Goal: Transaction & Acquisition: Purchase product/service

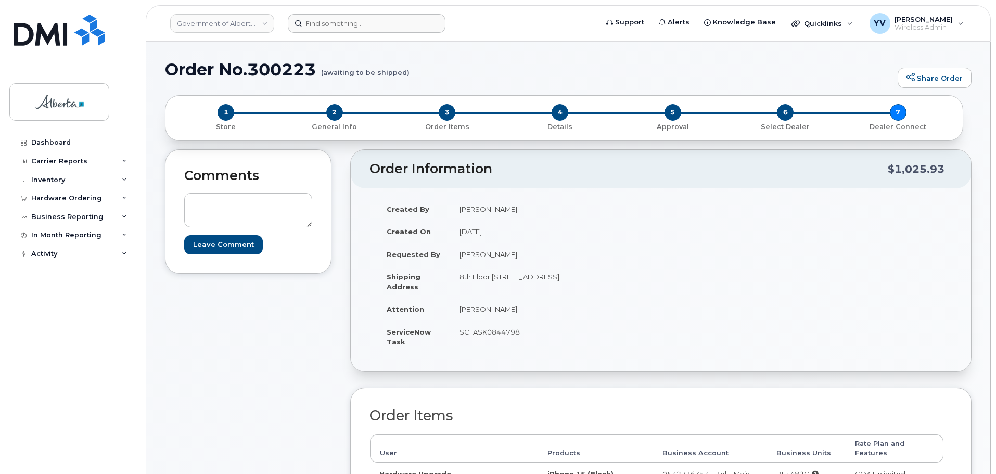
scroll to position [120, 0]
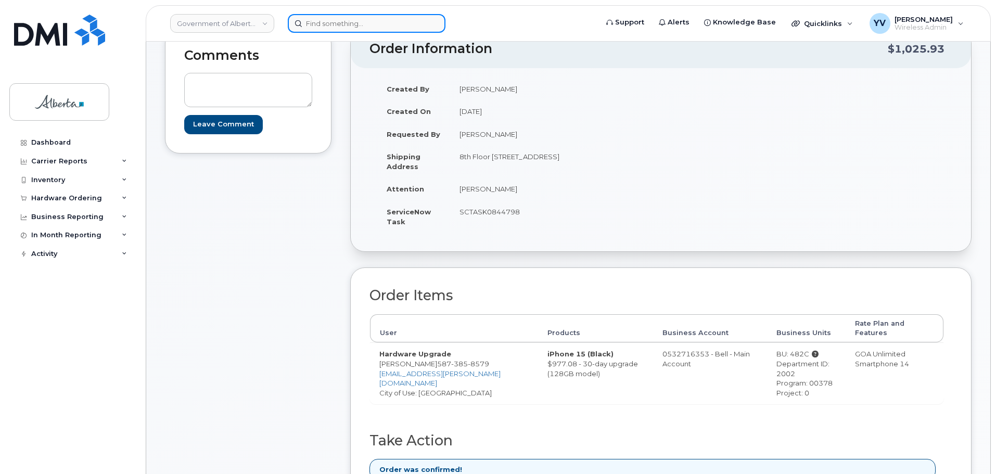
click at [311, 23] on input at bounding box center [367, 23] width 158 height 19
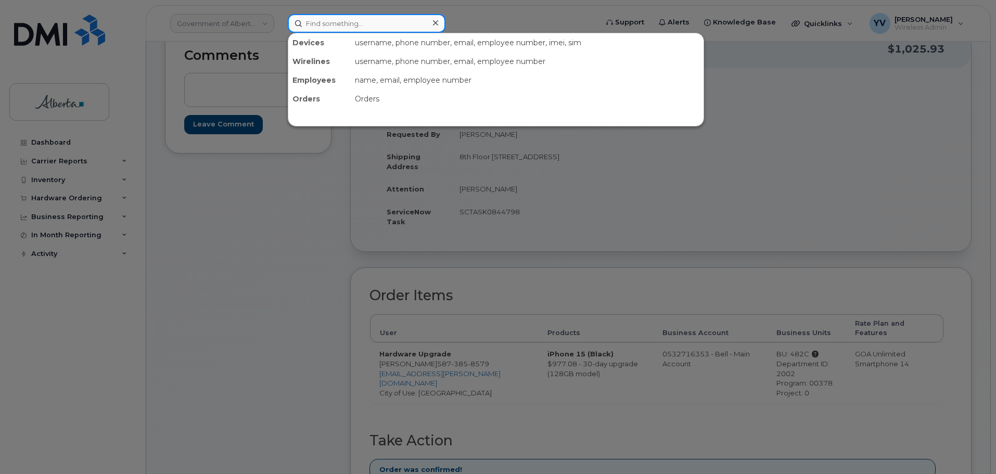
paste input "7806193238"
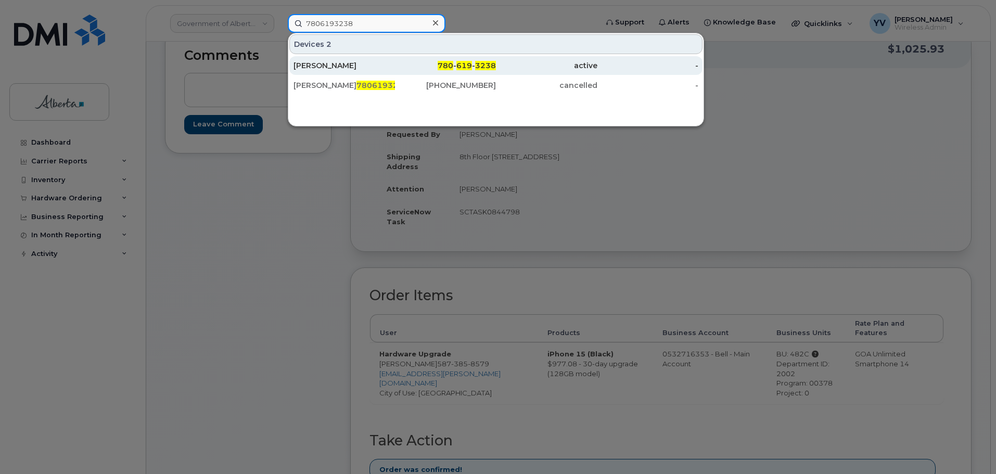
type input "7806193238"
click at [465, 68] on span "619" at bounding box center [464, 65] width 16 height 9
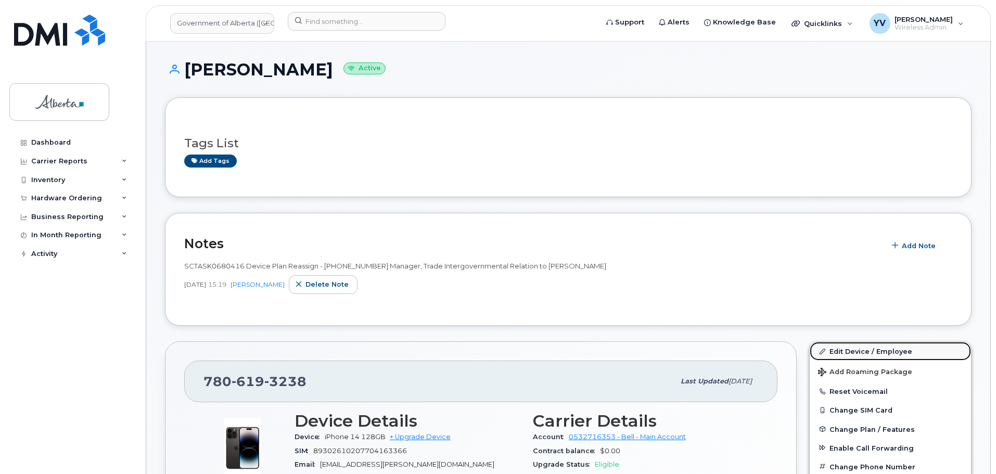
click at [833, 348] on link "Edit Device / Employee" at bounding box center [890, 351] width 161 height 19
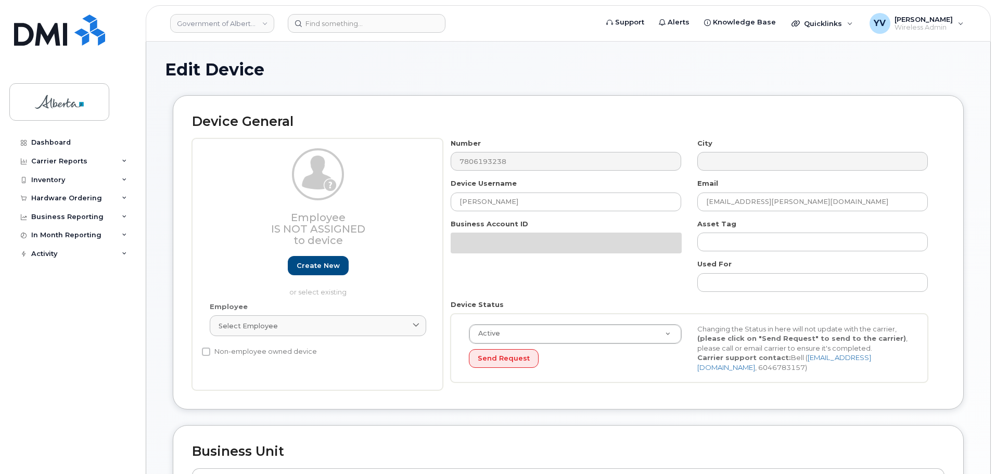
select select "4206363"
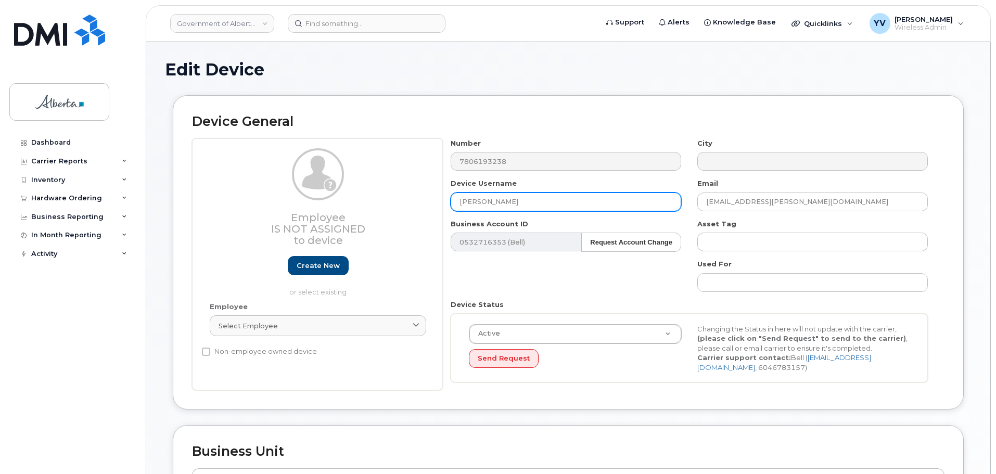
drag, startPoint x: 501, startPoint y: 202, endPoint x: 432, endPoint y: 206, distance: 68.8
click at [432, 206] on div "Employee Is not assigned to device Create new or select existing Employee Selec…" at bounding box center [568, 264] width 753 height 252
paste input "[PERSON_NAME]"
type input "[PERSON_NAME]"
drag, startPoint x: 779, startPoint y: 201, endPoint x: 668, endPoint y: 198, distance: 111.4
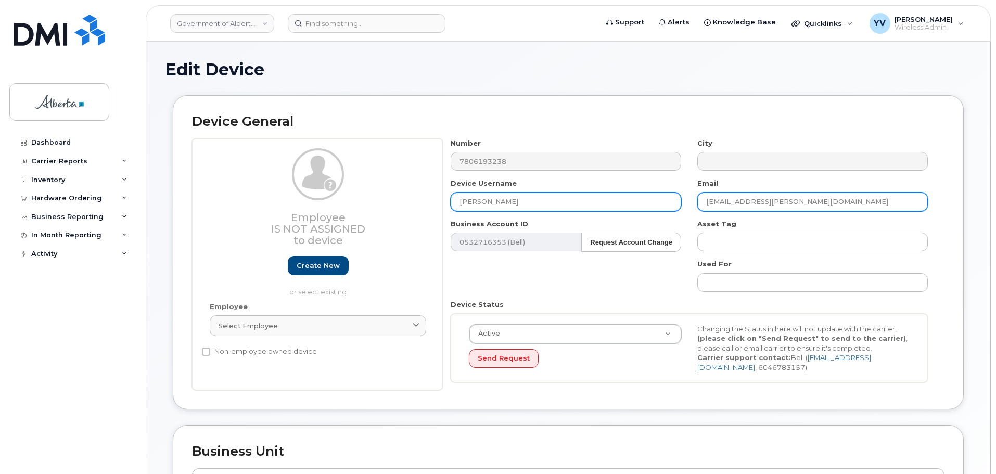
click at [668, 198] on div "Number 7806193238 City Device Username Wes Classen Email Ben.Ofori@gov.ab.ca Bu…" at bounding box center [689, 264] width 493 height 252
paste input "Wes.Classen"
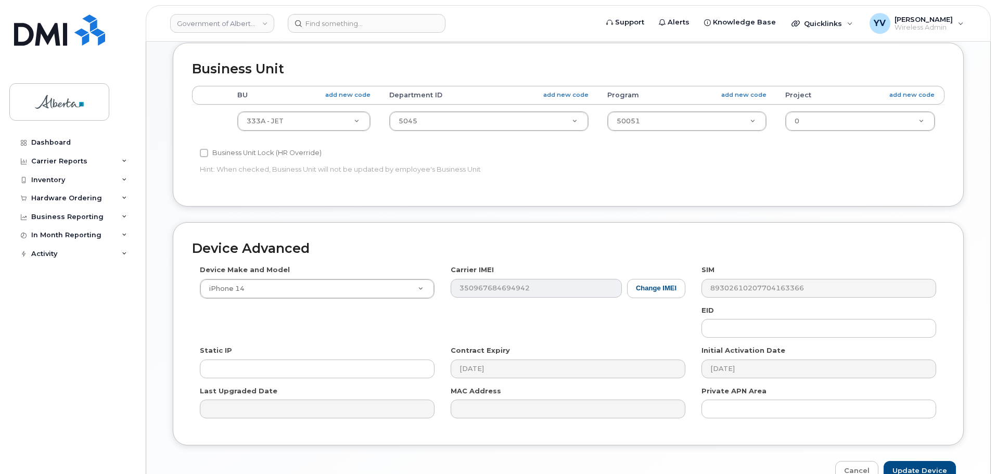
scroll to position [441, 0]
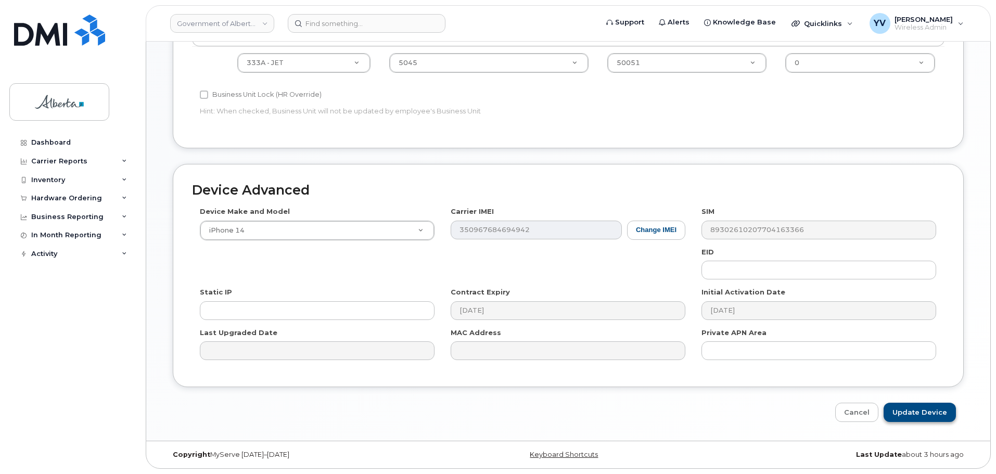
type input "Wes.Classen@gov.ab.ca"
click at [915, 404] on input "Update Device" at bounding box center [920, 412] width 72 height 19
type input "Saving..."
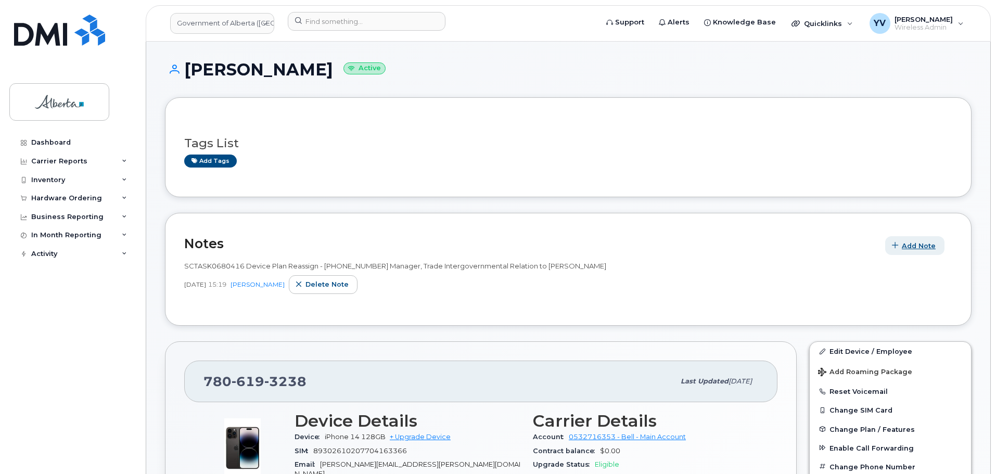
click at [917, 246] on span "Add Note" at bounding box center [919, 246] width 34 height 10
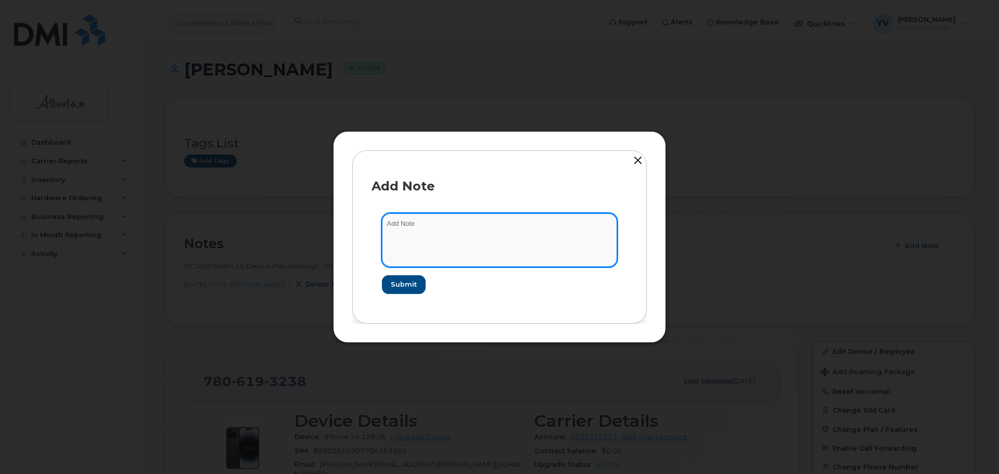
click at [399, 228] on textarea at bounding box center [499, 239] width 235 height 53
paste textarea "SCTASK0845363"
type textarea "SCTASK0845363"
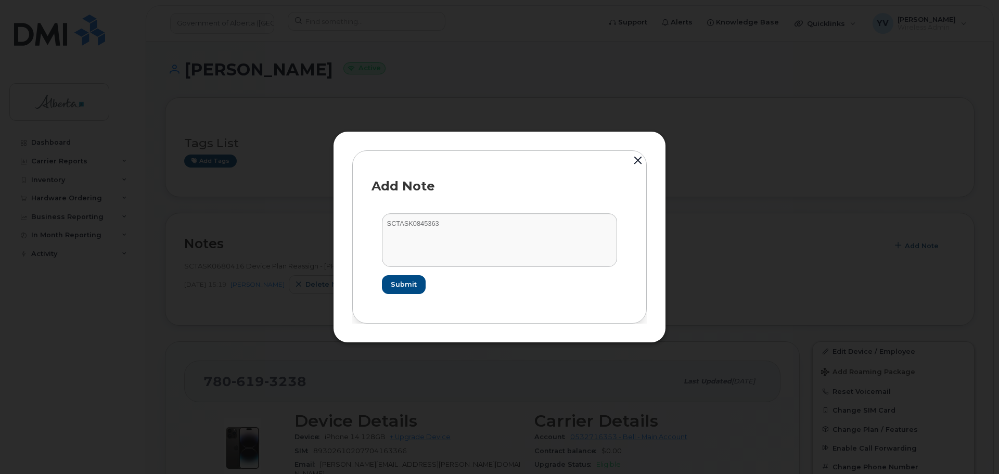
click at [220, 438] on div at bounding box center [499, 237] width 999 height 474
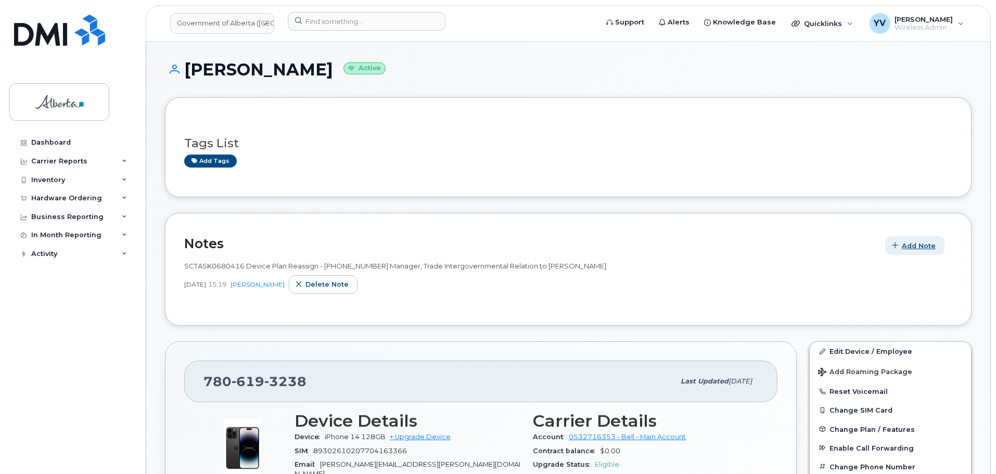
click at [922, 244] on span "Add Note" at bounding box center [919, 246] width 34 height 10
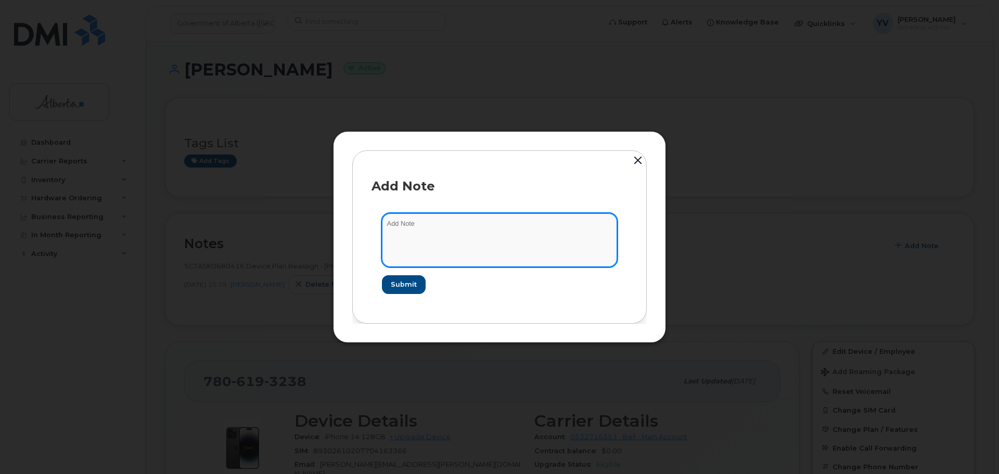
click at [415, 226] on textarea at bounding box center [499, 239] width 235 height 53
paste textarea "Device Plan Reassign - (1)"
type textarea "Device Plan Reassign - (1)"
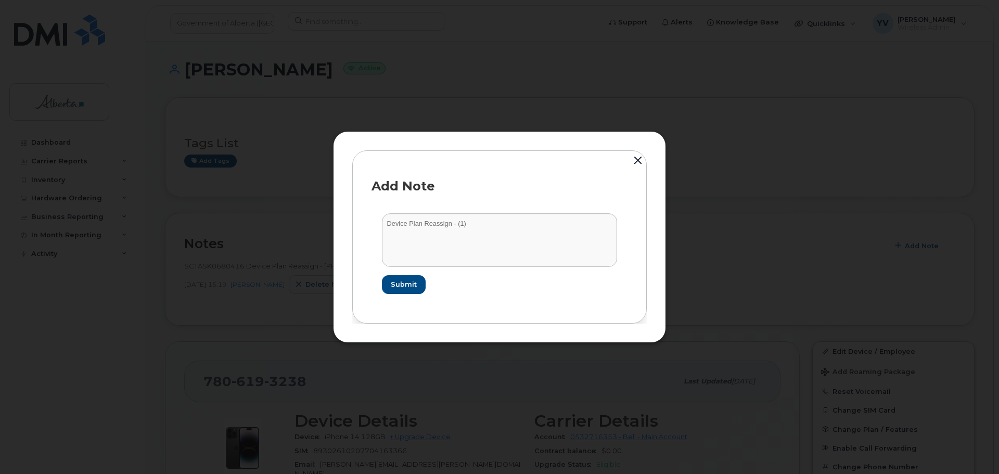
click at [218, 431] on div at bounding box center [499, 237] width 999 height 474
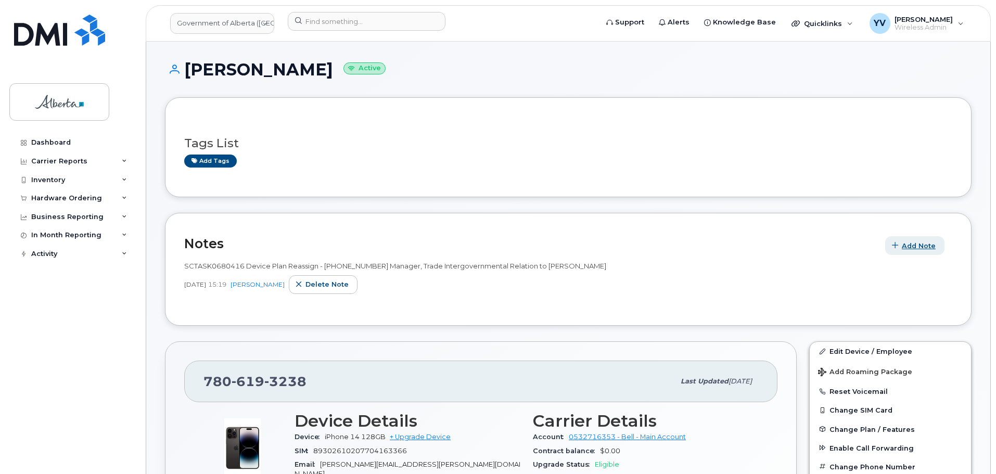
click at [919, 243] on span "Add Note" at bounding box center [919, 246] width 34 height 10
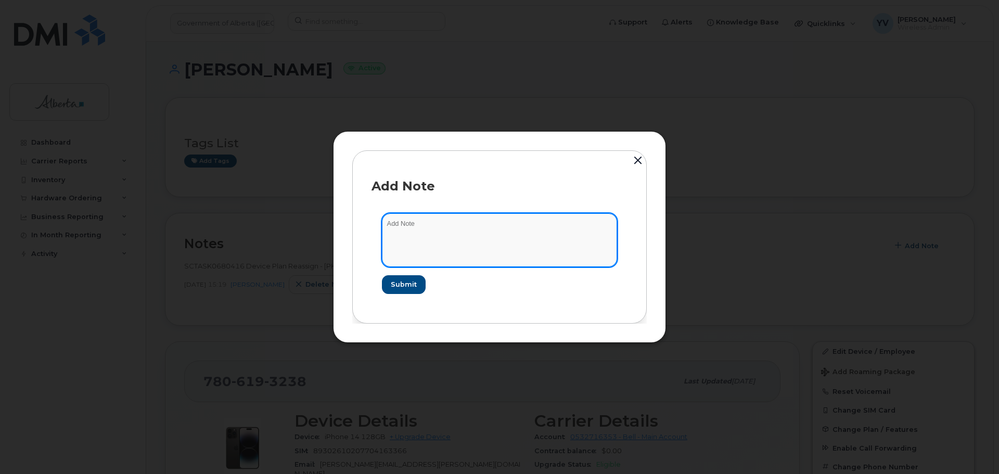
click at [393, 225] on textarea at bounding box center [499, 239] width 235 height 53
paste textarea "SCTASK0845363"
type textarea "SCTASK0845363"
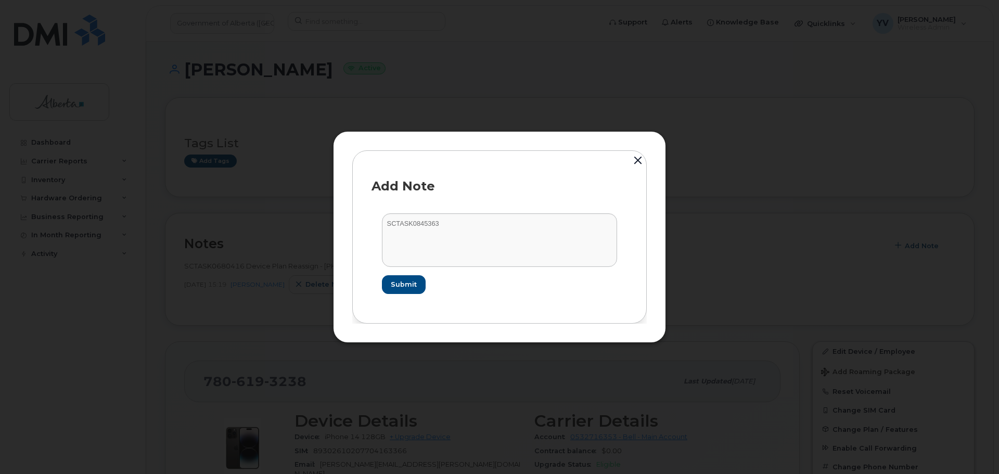
click at [231, 441] on div at bounding box center [499, 237] width 999 height 474
click at [231, 441] on img at bounding box center [242, 448] width 62 height 62
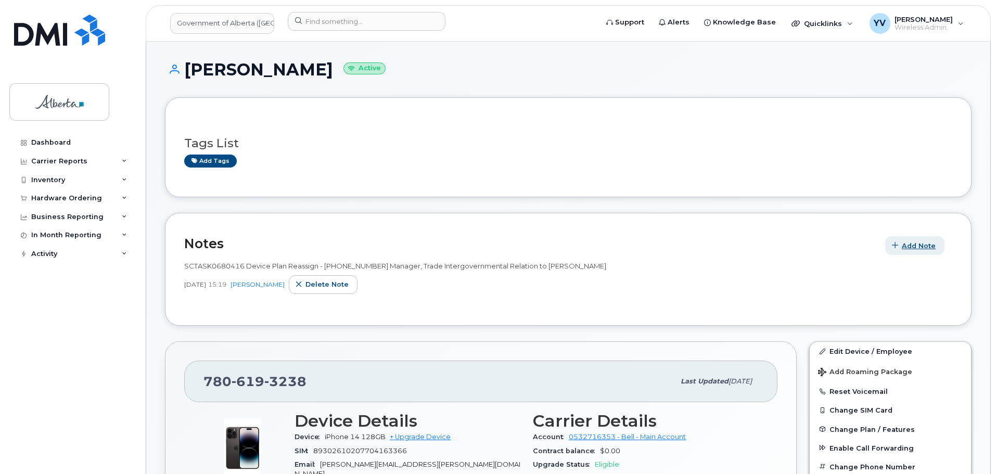
click at [922, 243] on span "Add Note" at bounding box center [919, 246] width 34 height 10
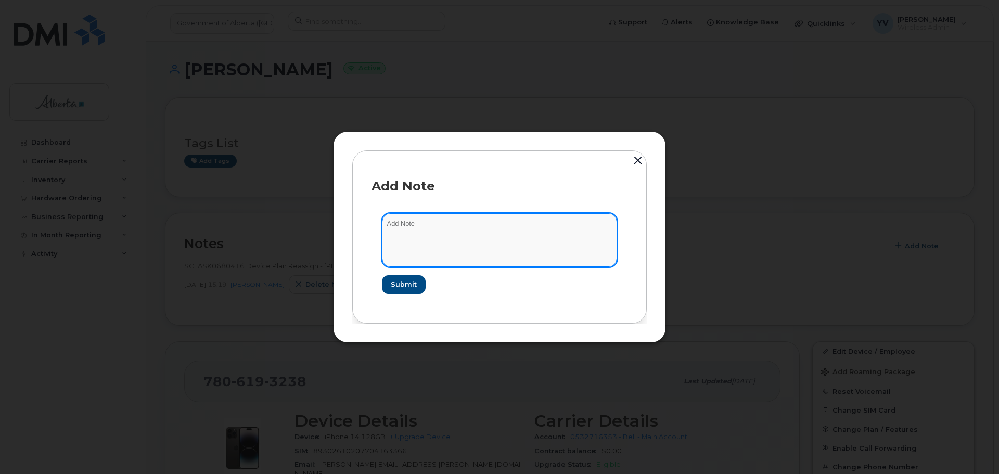
click at [415, 224] on textarea at bounding box center [499, 239] width 235 height 53
paste textarea "SCTASK0845363 Device Plan Reassign - (1)"
type textarea "SCTASK0845363 Device Plan Reassign - (1)"
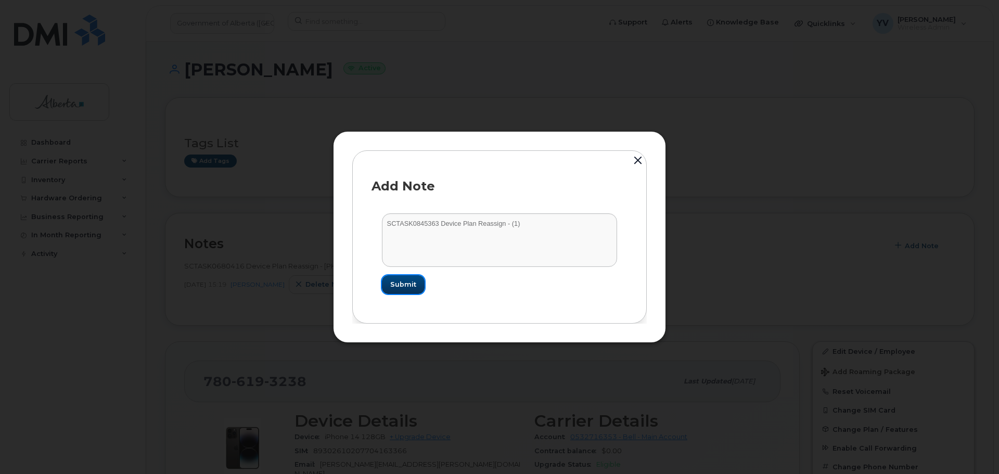
click at [403, 286] on span "Submit" at bounding box center [403, 284] width 26 height 10
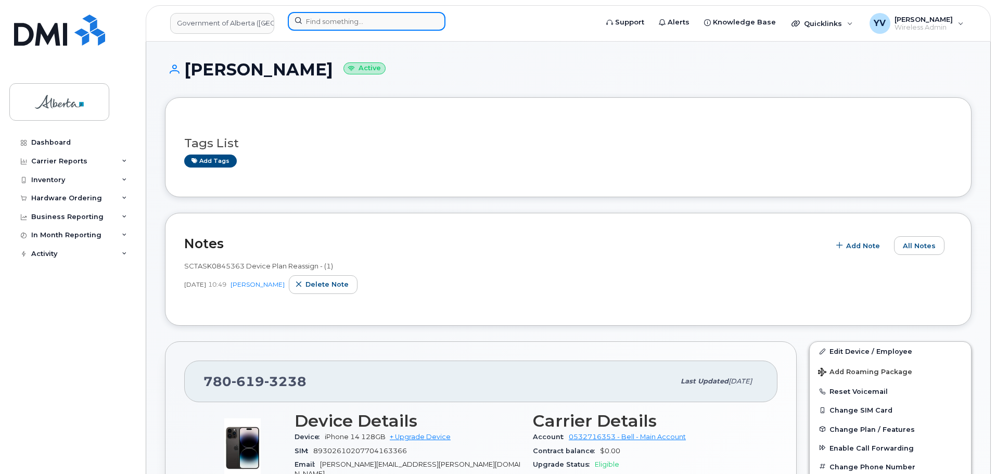
click at [325, 18] on input at bounding box center [367, 21] width 158 height 19
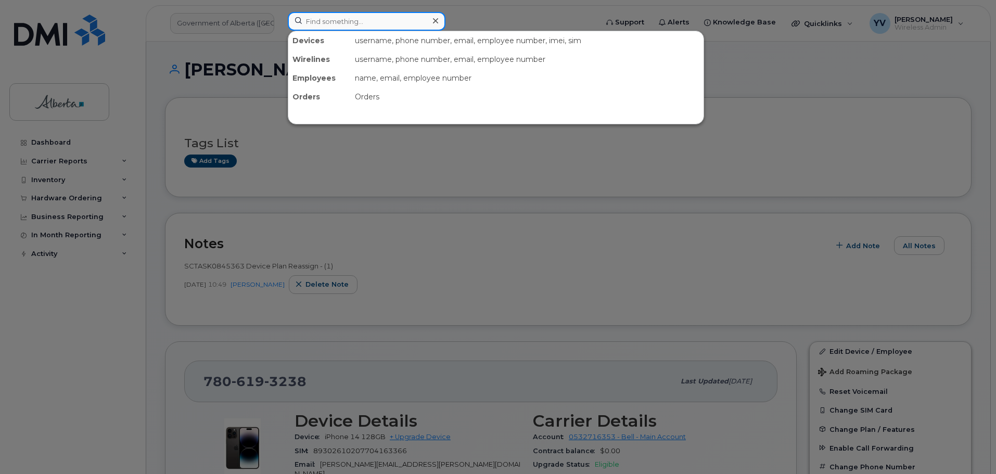
paste input "7805046553"
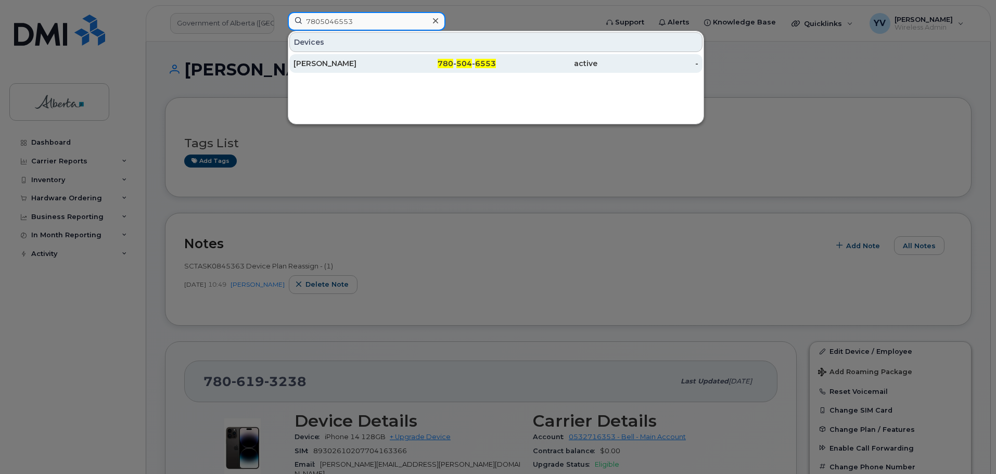
type input "7805046553"
click at [480, 63] on span "6553" at bounding box center [485, 63] width 21 height 9
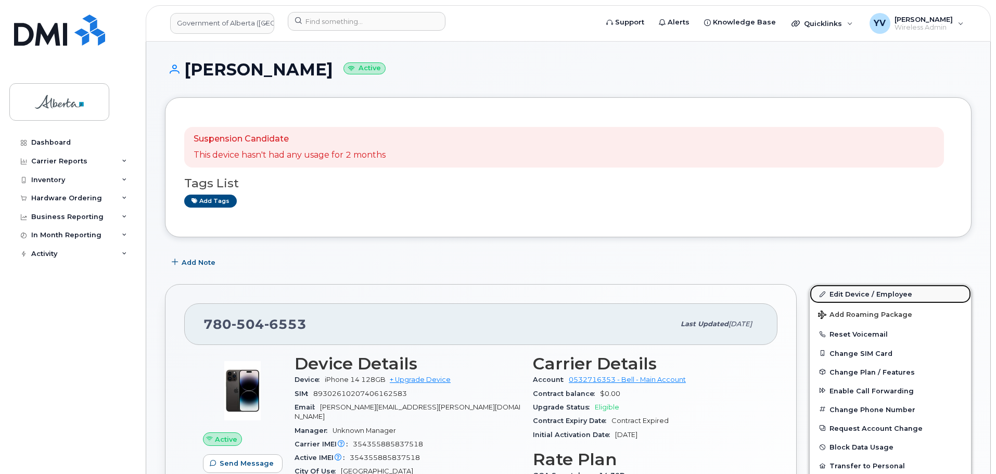
click at [847, 292] on link "Edit Device / Employee" at bounding box center [890, 294] width 161 height 19
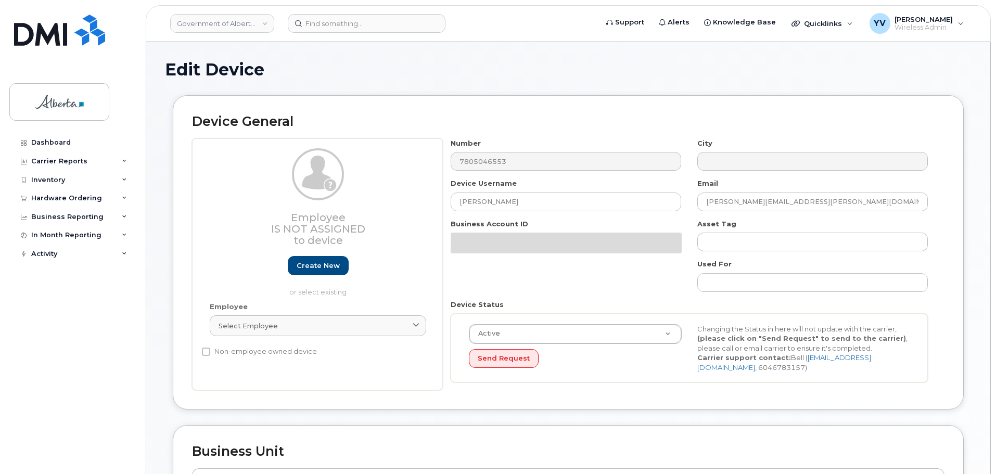
select select "4120337"
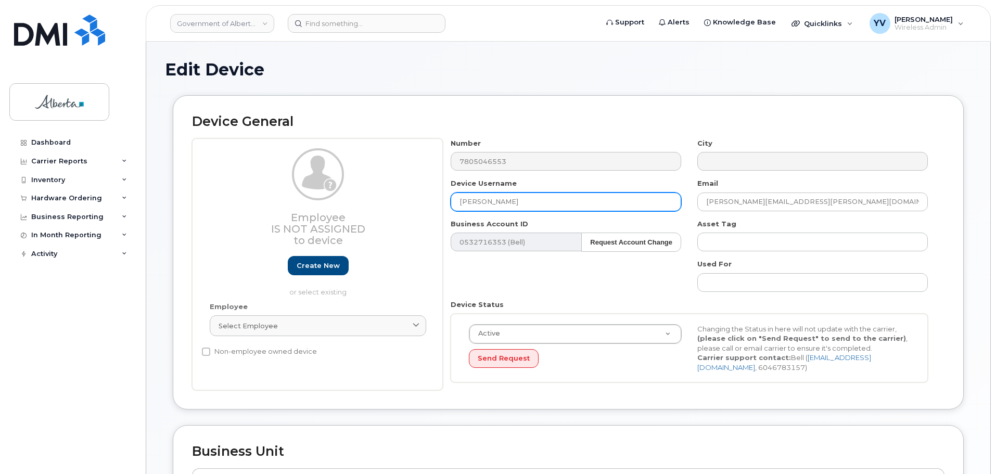
drag, startPoint x: 517, startPoint y: 207, endPoint x: 436, endPoint y: 212, distance: 81.9
click at [436, 212] on div "Employee Is not assigned to device Create new or select existing Employee Selec…" at bounding box center [568, 264] width 753 height 252
paste input "[PERSON_NAME]"
type input "[PERSON_NAME]"
drag, startPoint x: 801, startPoint y: 196, endPoint x: 676, endPoint y: 200, distance: 126.0
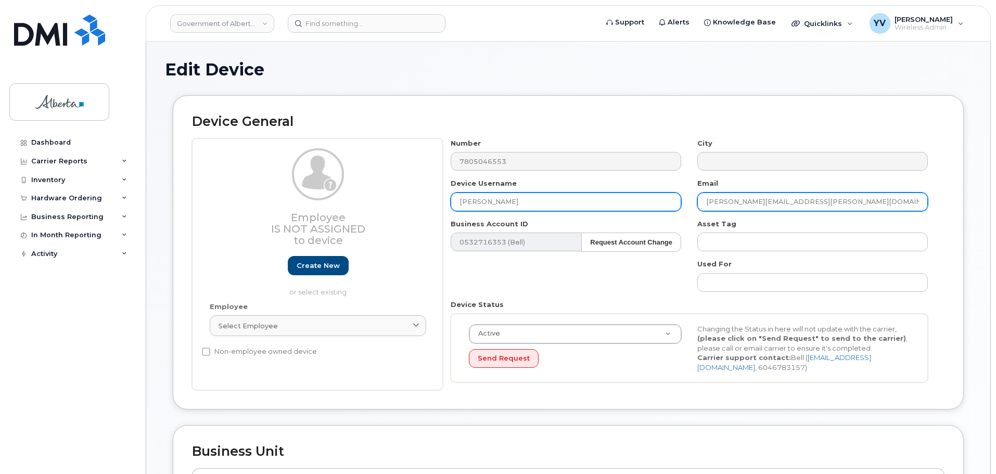
click at [676, 200] on div "Number 7805046553 City Device Username Ryan Scheuerman Email rashmita.patel@gov…" at bounding box center [689, 264] width 493 height 252
paste input "Ryan.Scheuerman"
type input "[PERSON_NAME][EMAIL_ADDRESS][PERSON_NAME][DOMAIN_NAME]"
click at [475, 202] on input "Ryan Scheuerman" at bounding box center [566, 202] width 231 height 19
type input "Ryan Scheuerman"
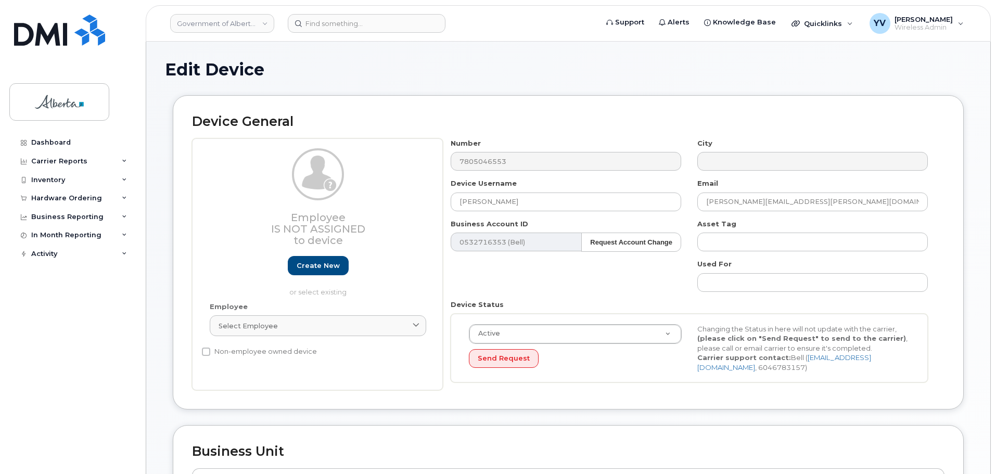
drag, startPoint x: 995, startPoint y: 137, endPoint x: 999, endPoint y: 231, distance: 94.3
click at [996, 231] on html "Government of Alberta (GOA) Support Alerts Knowledge Base Quicklinks Suspend / …" at bounding box center [498, 457] width 996 height 915
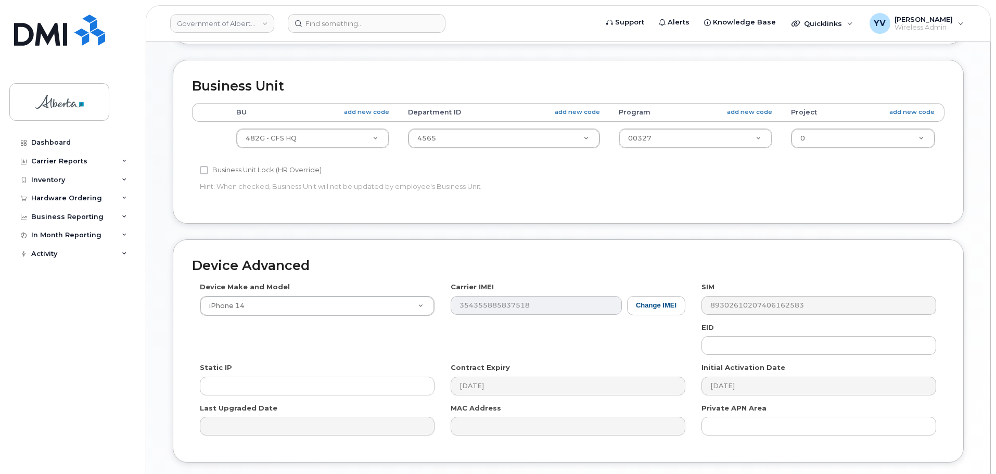
scroll to position [441, 0]
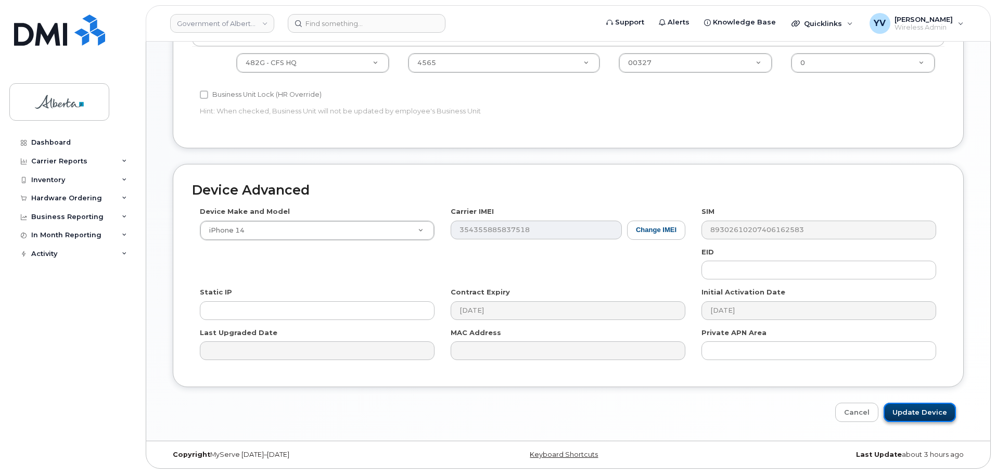
click at [924, 412] on input "Update Device" at bounding box center [920, 412] width 72 height 19
type input "Saving..."
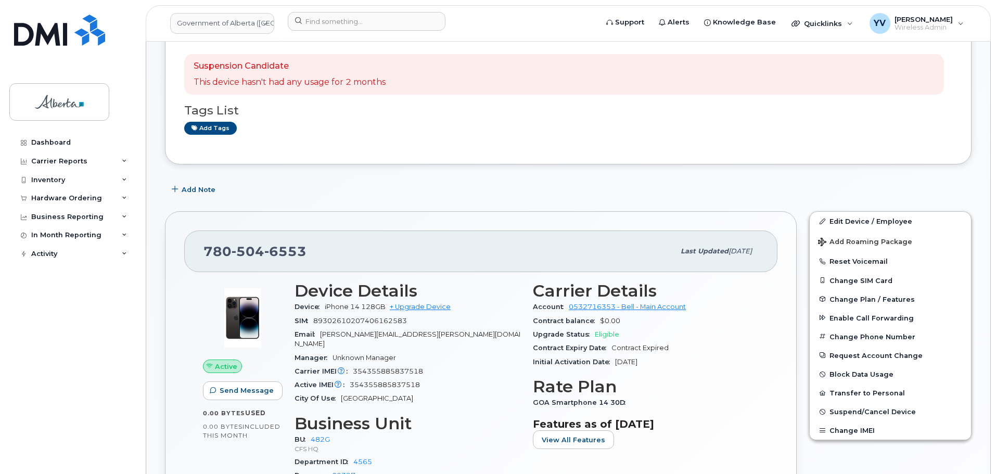
scroll to position [174, 0]
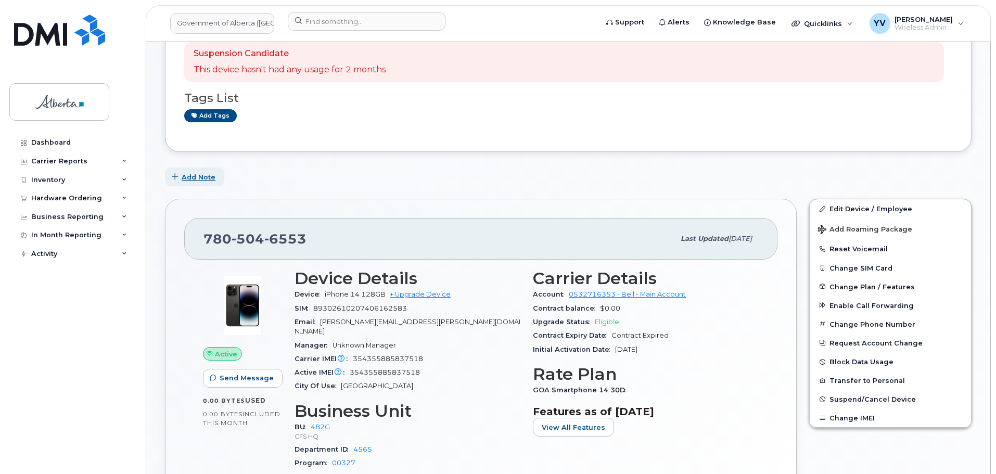
click at [188, 177] on span "Add Note" at bounding box center [199, 177] width 34 height 10
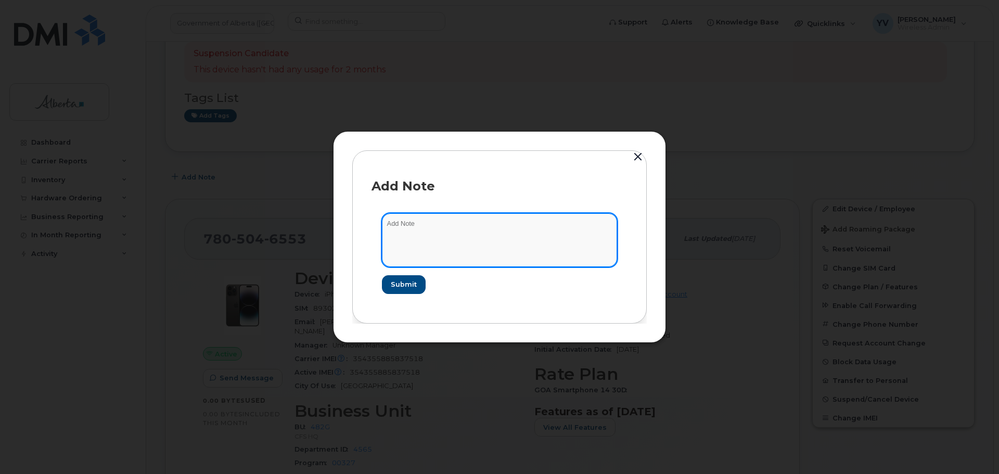
click at [405, 230] on textarea at bounding box center [499, 239] width 235 height 53
paste textarea "SCTASK0846727 Device Plan Reassign - (1)"
type textarea "SCTASK0846727 Device Plan Reassign - (1)"
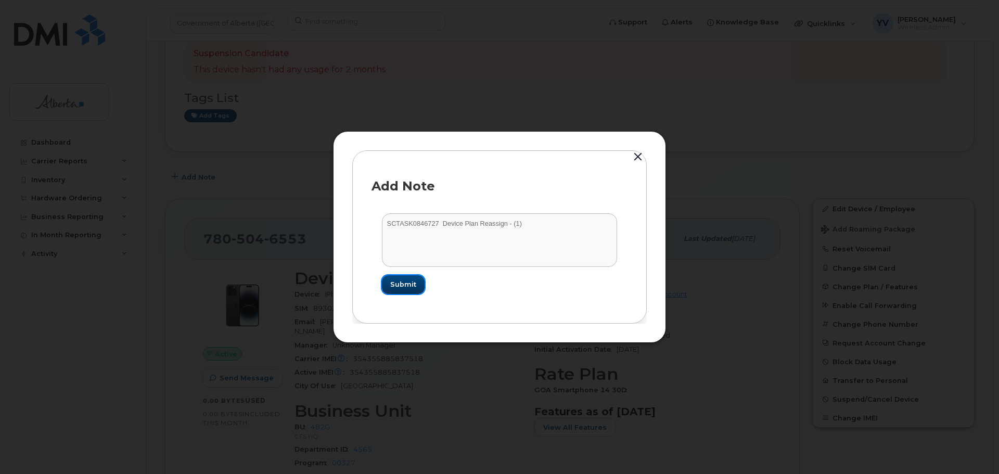
click at [396, 280] on span "Submit" at bounding box center [403, 284] width 26 height 10
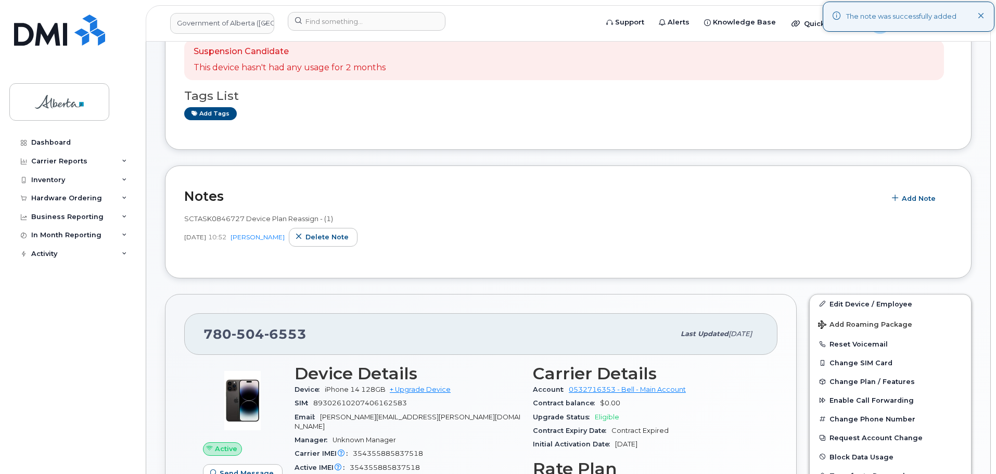
scroll to position [3, 0]
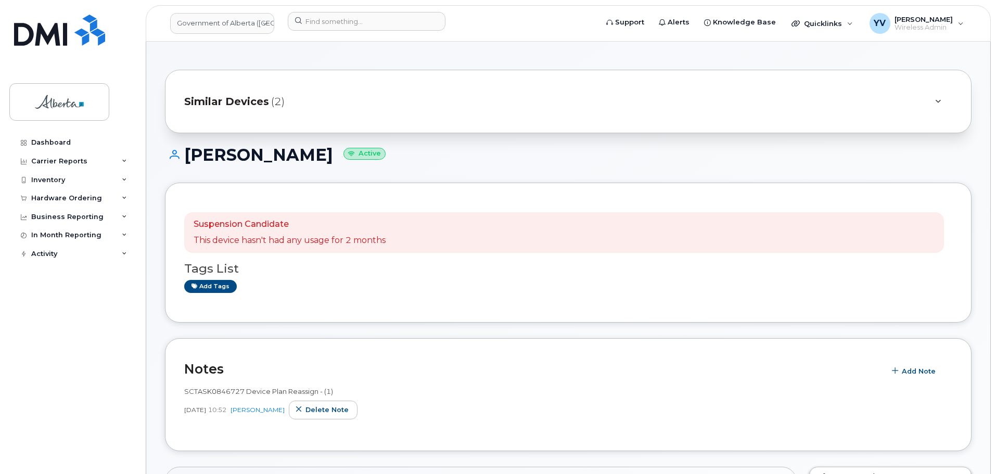
click at [218, 430] on div "SCTASK0846727 Device Plan Reassign - (1) [DATE] 10:52 [PERSON_NAME] note" at bounding box center [568, 406] width 768 height 52
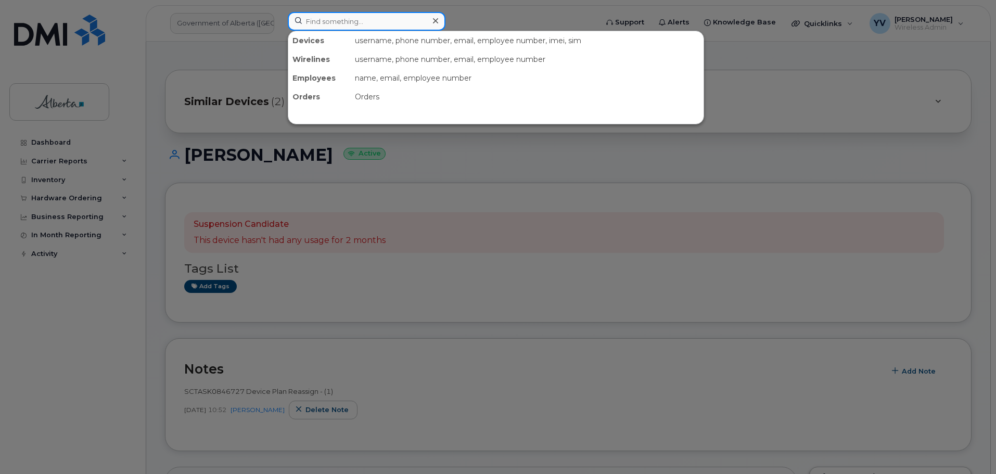
click at [324, 20] on input at bounding box center [367, 21] width 158 height 19
paste input "7802647884"
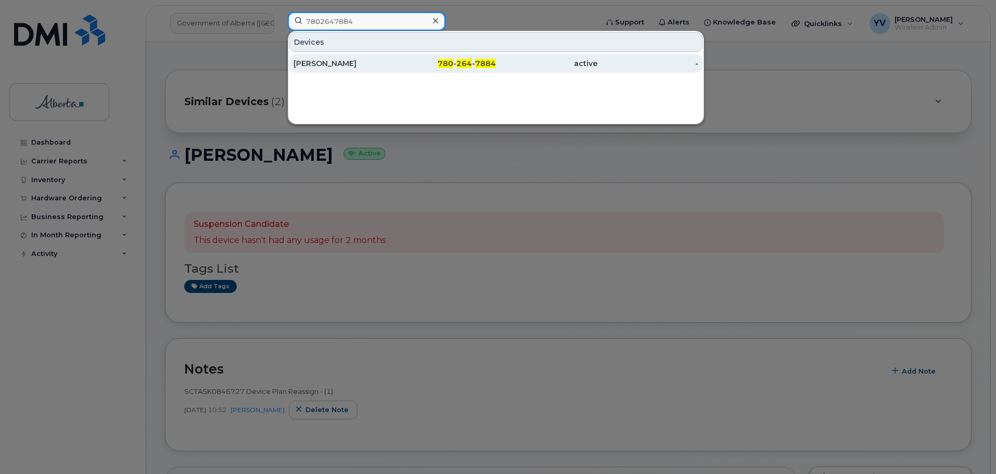
type input "7802647884"
click at [461, 66] on span "264" at bounding box center [464, 63] width 16 height 9
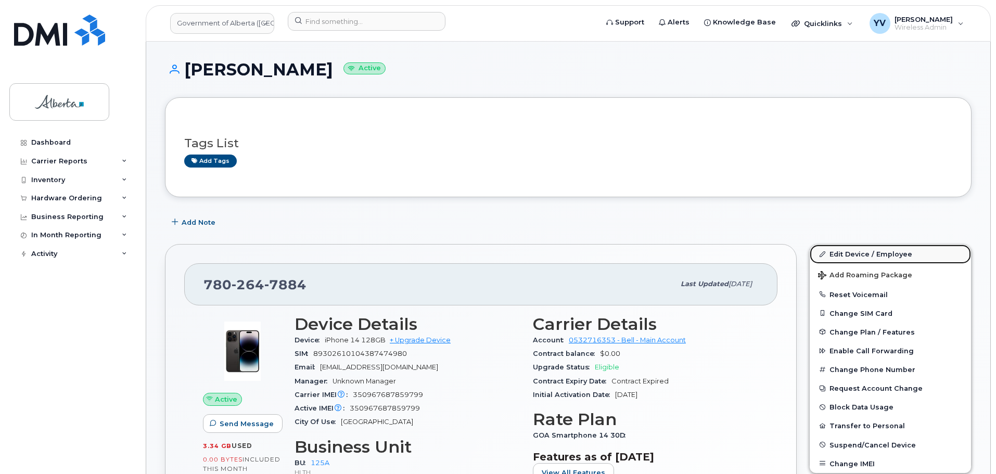
click at [860, 252] on link "Edit Device / Employee" at bounding box center [890, 254] width 161 height 19
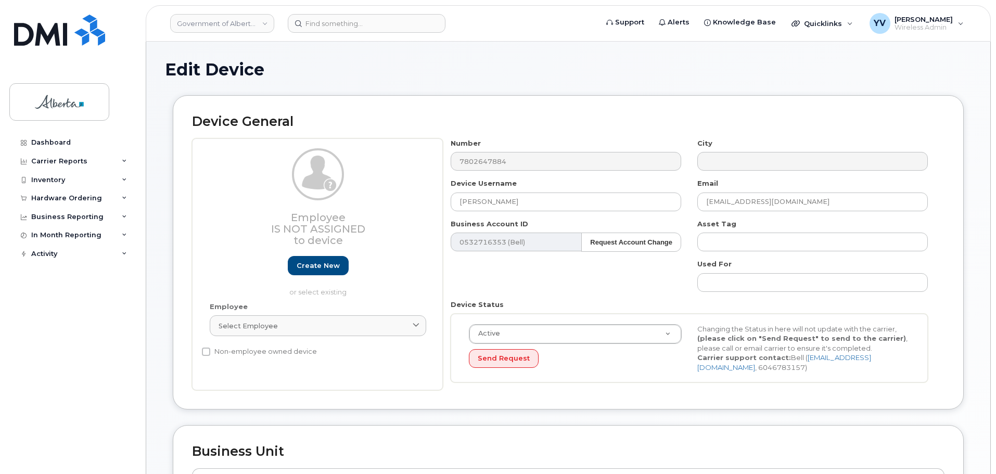
select select "4120335"
drag, startPoint x: 521, startPoint y: 205, endPoint x: 457, endPoint y: 205, distance: 64.5
click at [457, 205] on input "[PERSON_NAME]" at bounding box center [566, 202] width 231 height 19
paste input "[PERSON_NAME]"
type input "[PERSON_NAME]"
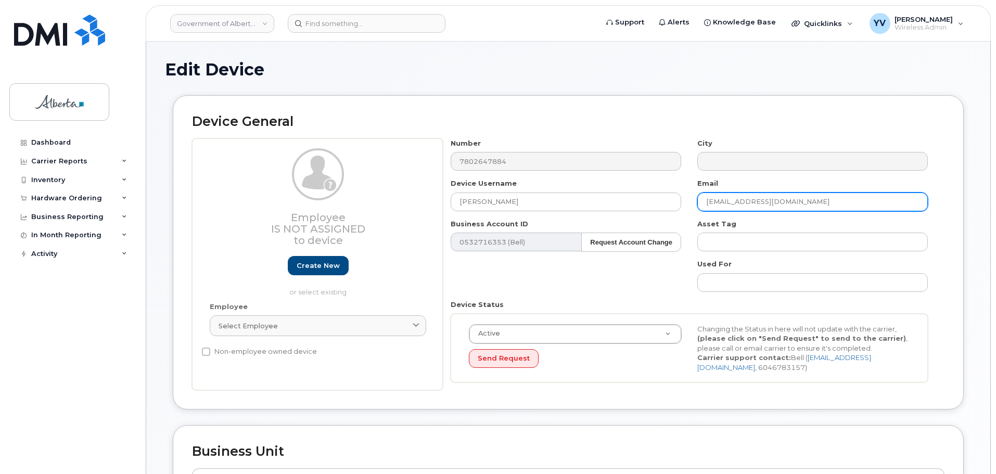
drag, startPoint x: 798, startPoint y: 199, endPoint x: 697, endPoint y: 202, distance: 100.5
click at [697, 202] on input "[EMAIL_ADDRESS][DOMAIN_NAME]" at bounding box center [812, 202] width 231 height 19
paste input "[PERSON_NAME].[PERSON_NAME]"
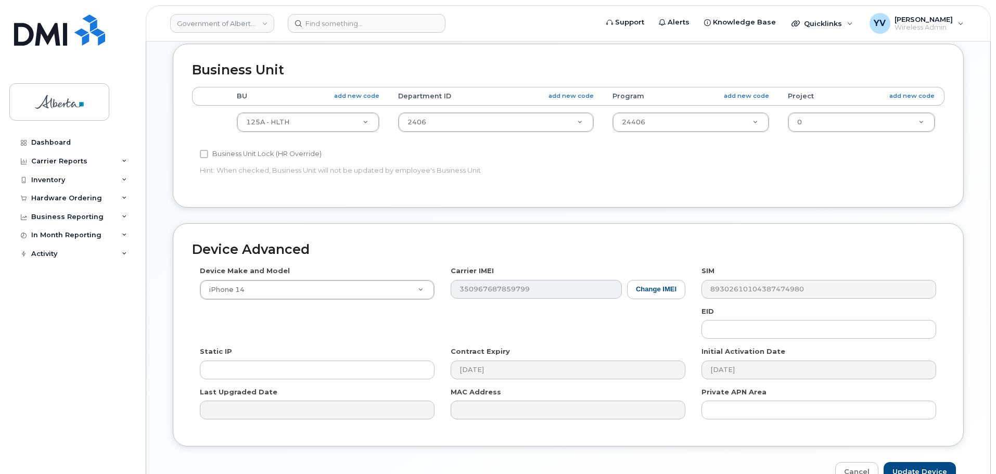
scroll to position [441, 0]
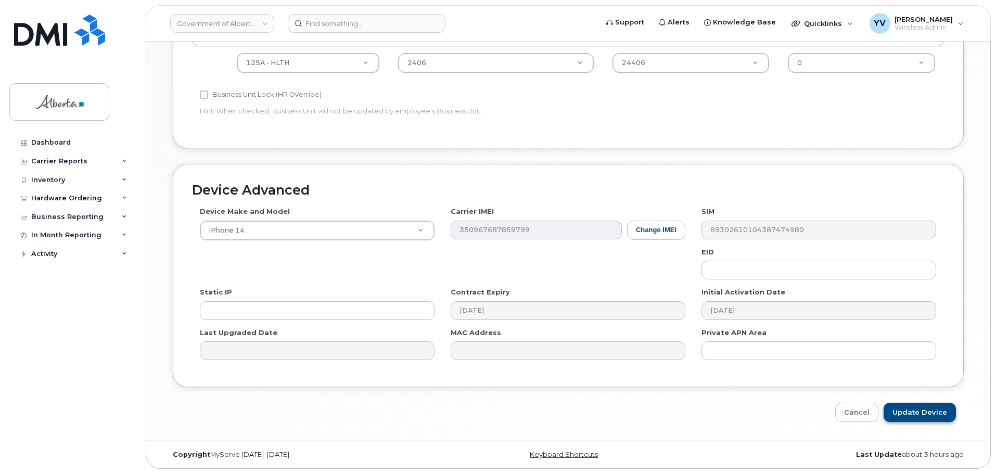
type input "[PERSON_NAME][EMAIL_ADDRESS][PERSON_NAME][DOMAIN_NAME]"
click at [912, 409] on input "Update Device" at bounding box center [920, 412] width 72 height 19
type input "Saving..."
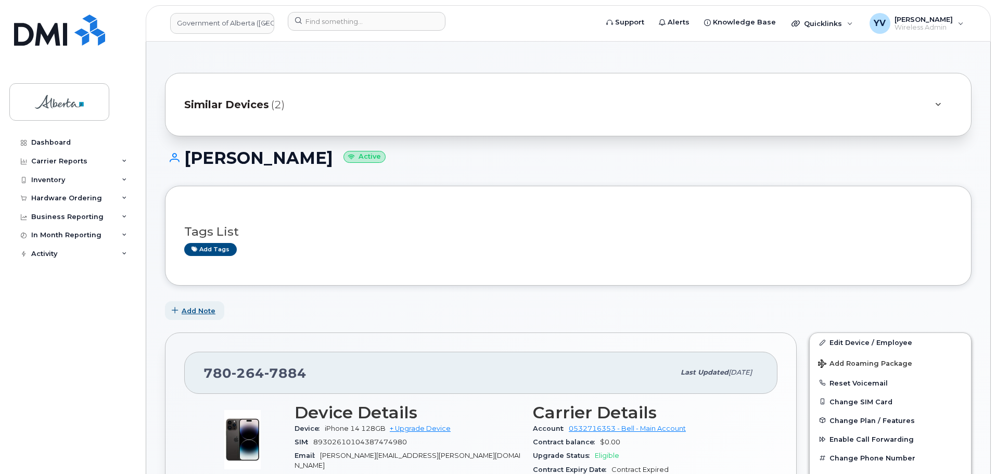
click at [197, 308] on span "Add Note" at bounding box center [199, 311] width 34 height 10
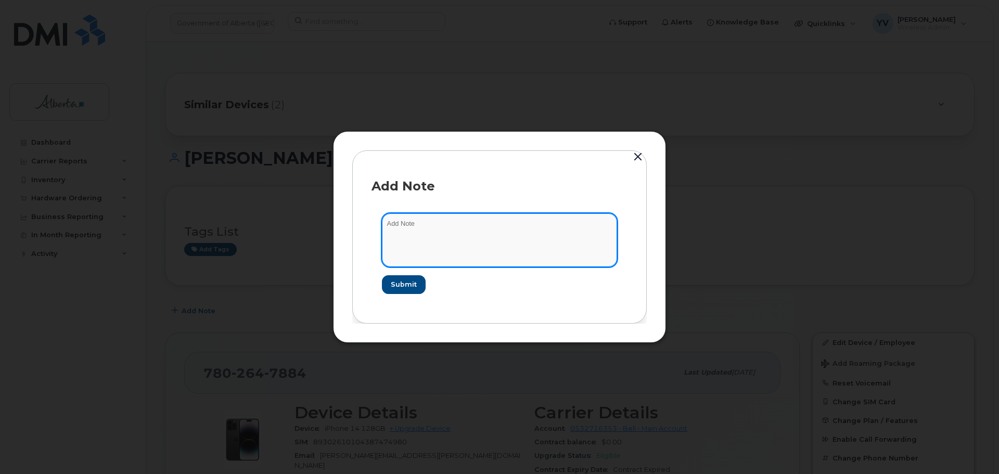
click at [411, 226] on textarea at bounding box center [499, 239] width 235 height 53
paste textarea "SCTASK0846722 Device Plan Reassign - (1)"
type textarea "SCTASK0846722 Device Plan Reassign - (1)"
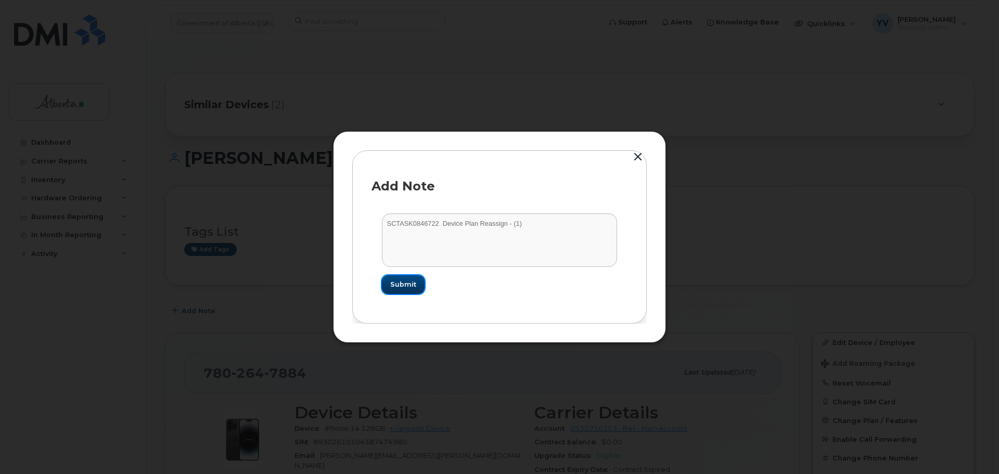
click at [404, 284] on span "Submit" at bounding box center [403, 284] width 26 height 10
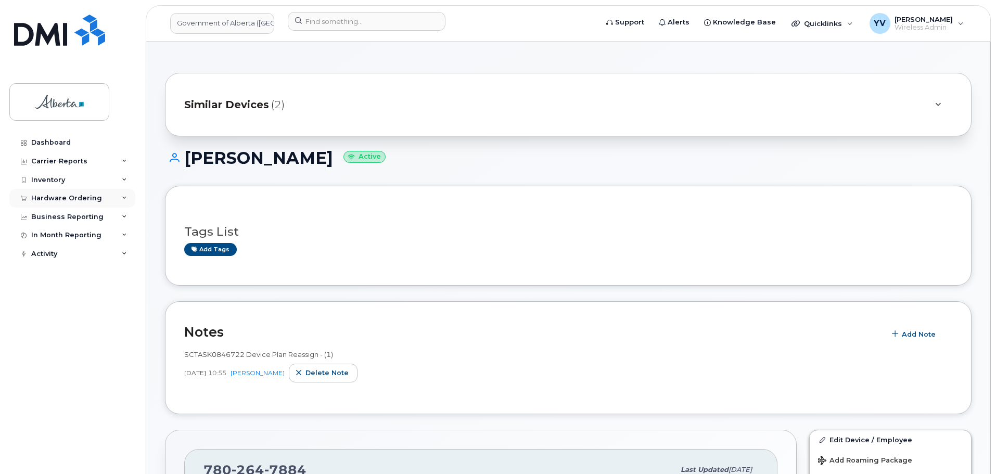
click at [52, 197] on div "Hardware Ordering" at bounding box center [66, 198] width 71 height 8
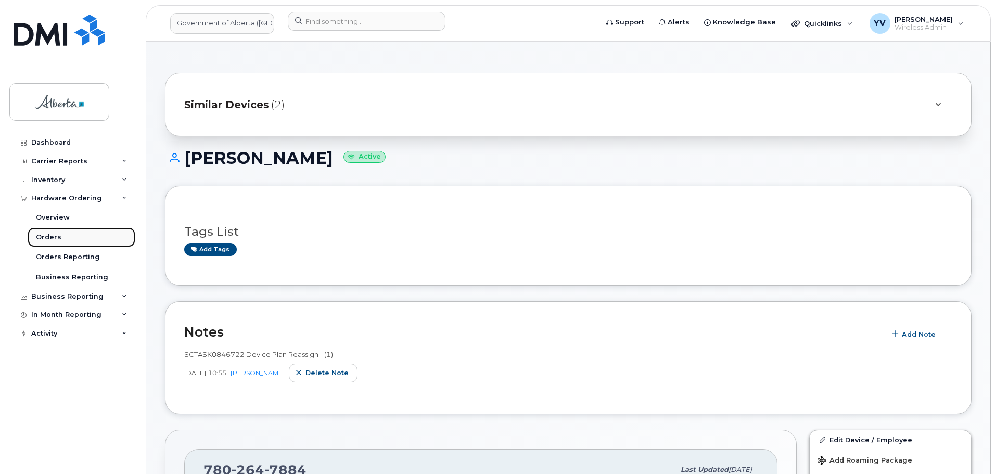
click at [43, 238] on div "Orders" at bounding box center [49, 237] width 26 height 9
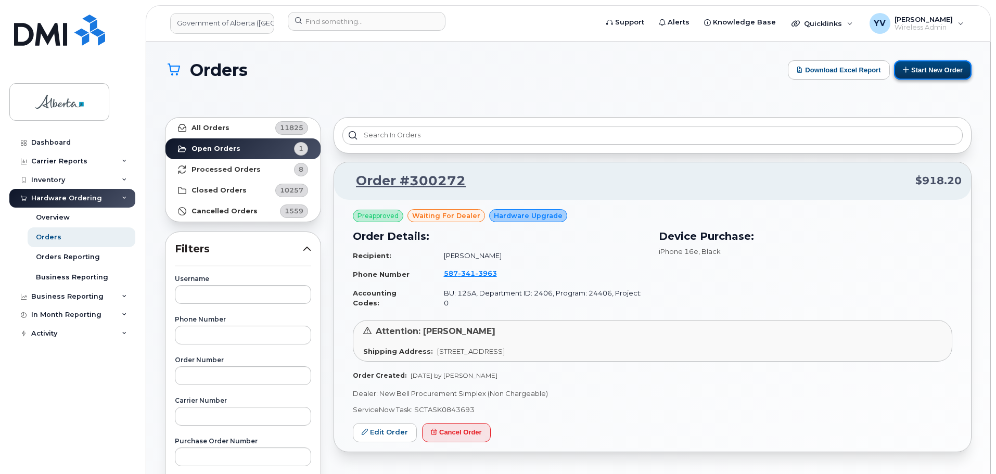
click at [944, 67] on button "Start New Order" at bounding box center [933, 69] width 78 height 19
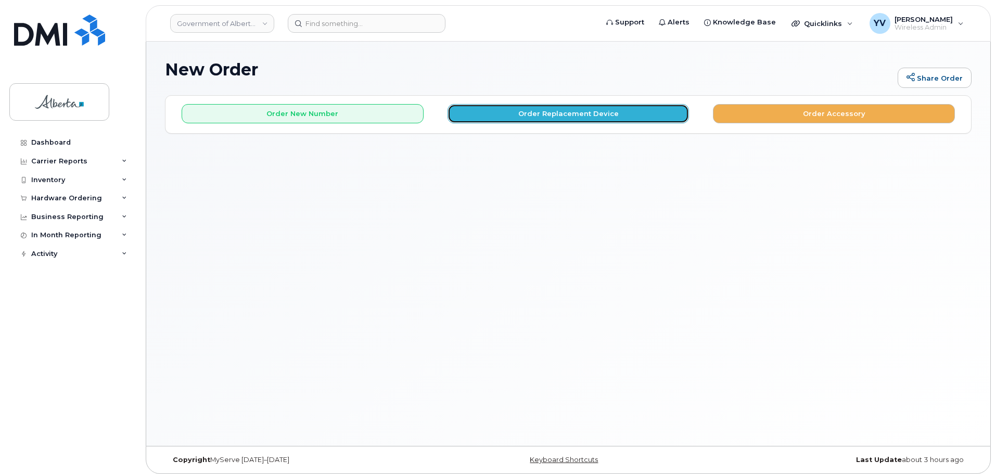
click at [550, 116] on button "Order Replacement Device" at bounding box center [569, 113] width 242 height 19
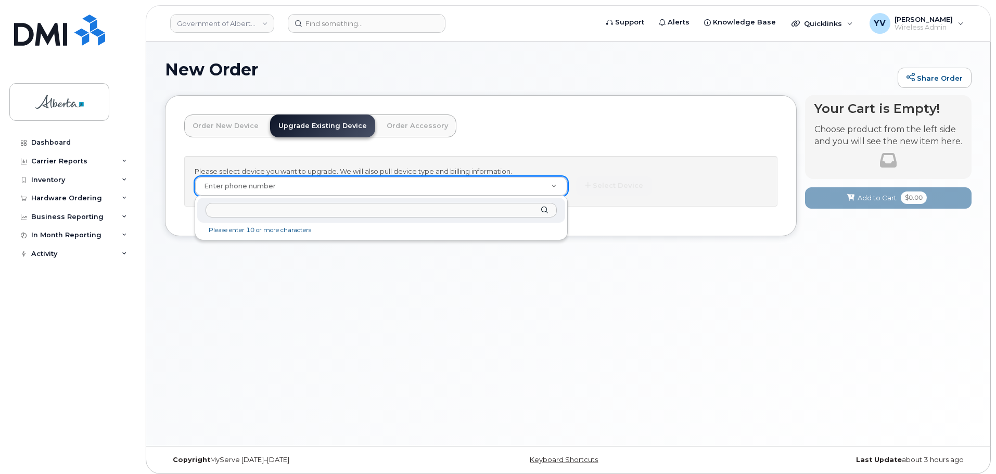
type input "5878767121"
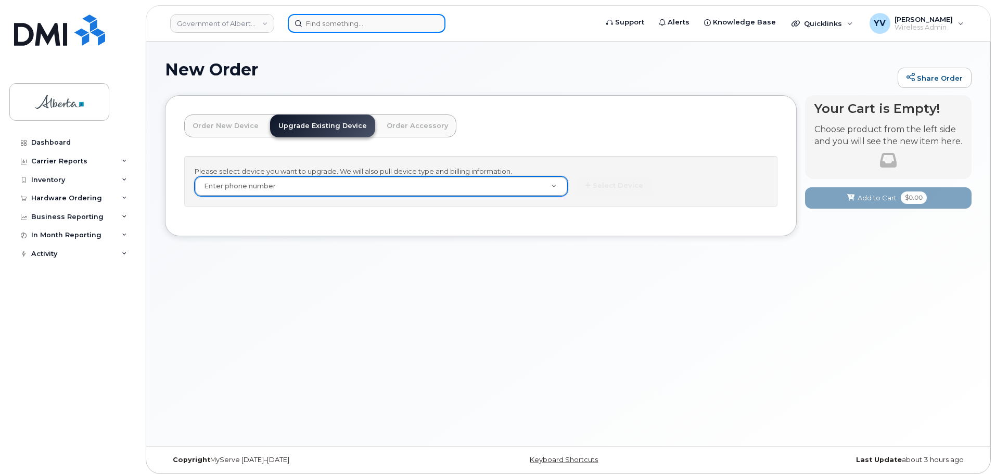
click at [317, 22] on input at bounding box center [367, 23] width 158 height 19
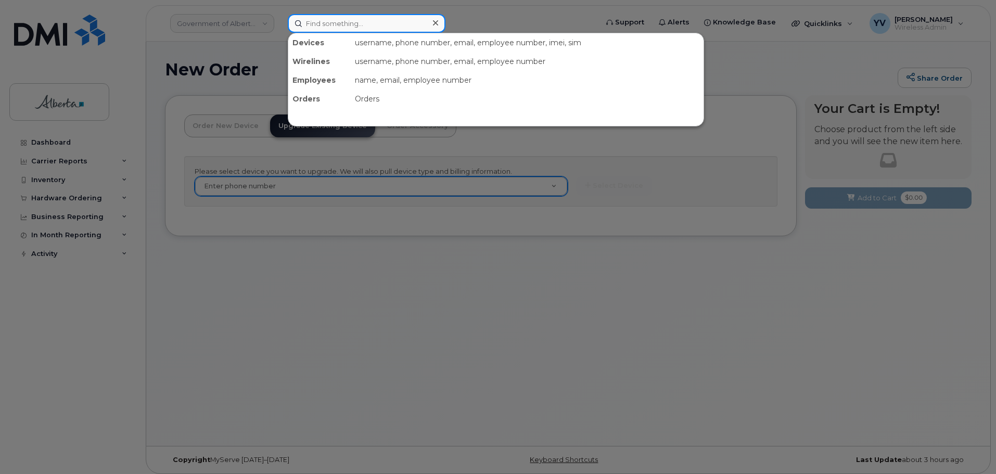
paste input "5878767121"
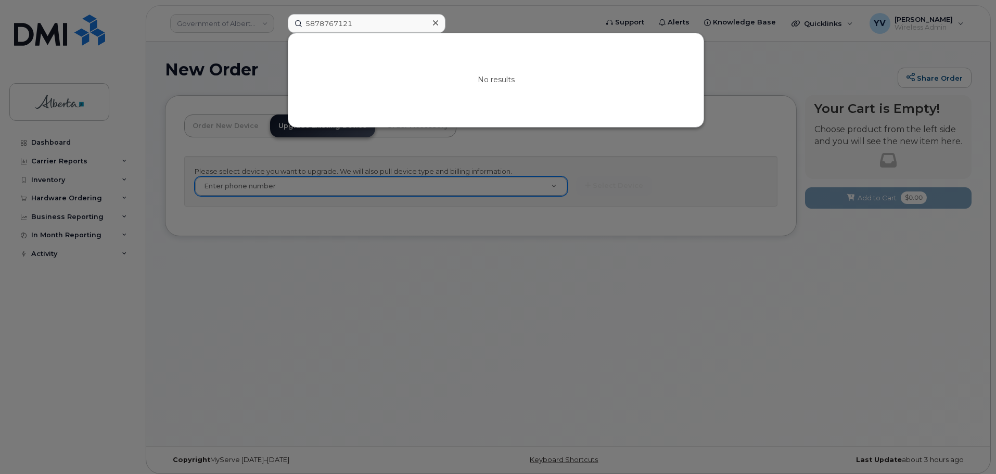
click at [514, 299] on div at bounding box center [498, 237] width 996 height 474
drag, startPoint x: 396, startPoint y: 23, endPoint x: 272, endPoint y: 37, distance: 124.7
click at [279, 33] on div "5878767121 No results" at bounding box center [439, 23] width 320 height 19
paste input "Elizabeth C Darrell"
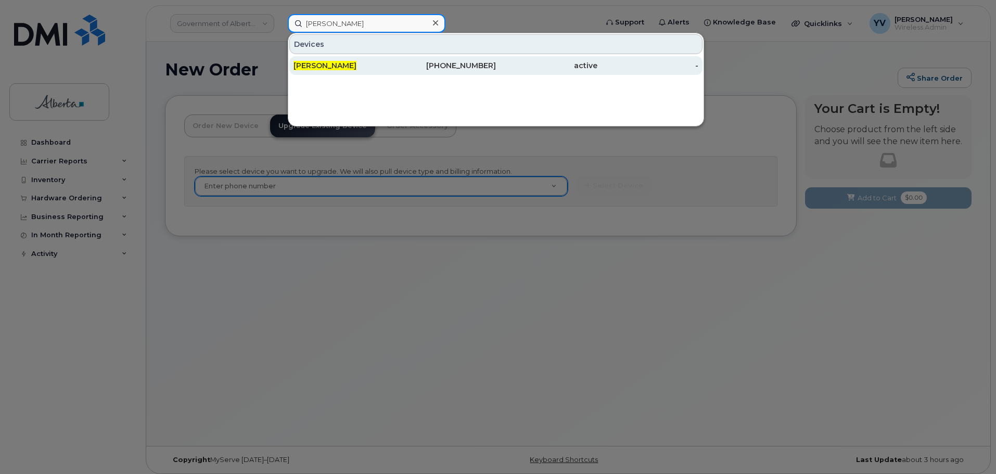
type input "Elizabeth C Darrell"
click at [476, 66] on div "587-986-7121" at bounding box center [445, 65] width 101 height 10
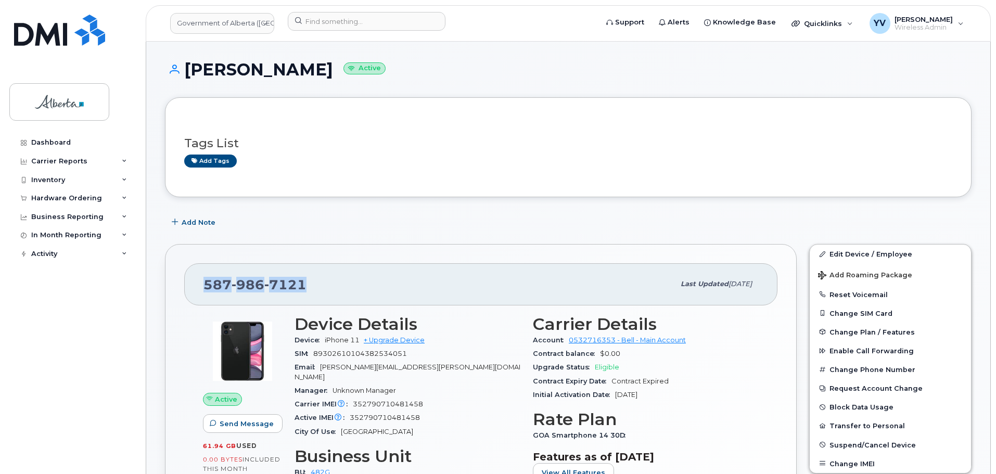
drag, startPoint x: 304, startPoint y: 290, endPoint x: 206, endPoint y: 284, distance: 98.0
click at [206, 284] on span "[PHONE_NUMBER]" at bounding box center [254, 285] width 103 height 16
copy span "[PHONE_NUMBER]"
drag, startPoint x: 347, startPoint y: 70, endPoint x: 183, endPoint y: 75, distance: 163.5
click at [183, 75] on h1 "[PERSON_NAME] Active" at bounding box center [568, 69] width 807 height 18
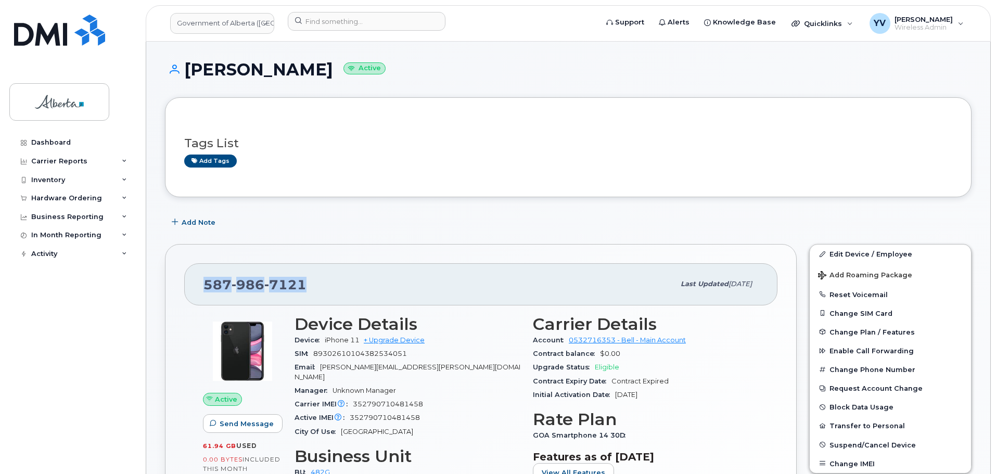
copy h1 "[PERSON_NAME]"
click at [493, 174] on div "Tags List Add tags" at bounding box center [568, 147] width 768 height 61
click at [43, 195] on div "Hardware Ordering" at bounding box center [66, 198] width 71 height 8
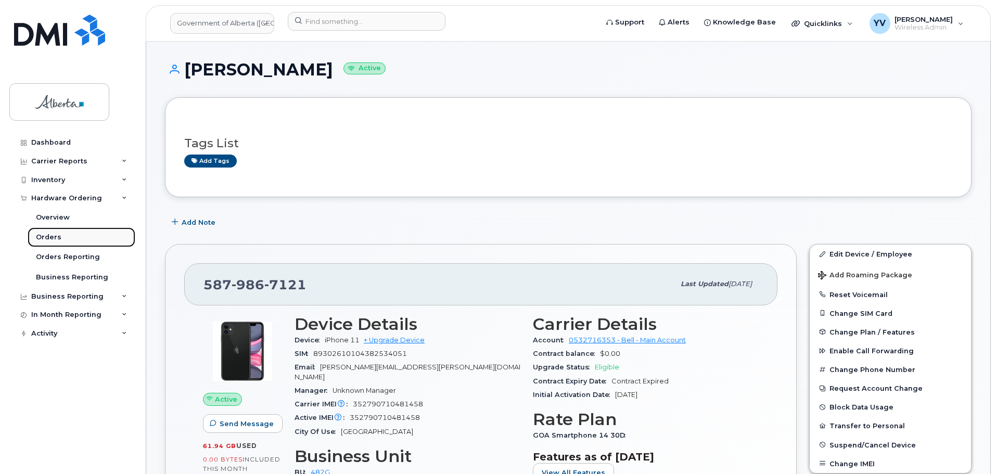
click at [44, 234] on div "Orders" at bounding box center [49, 237] width 26 height 9
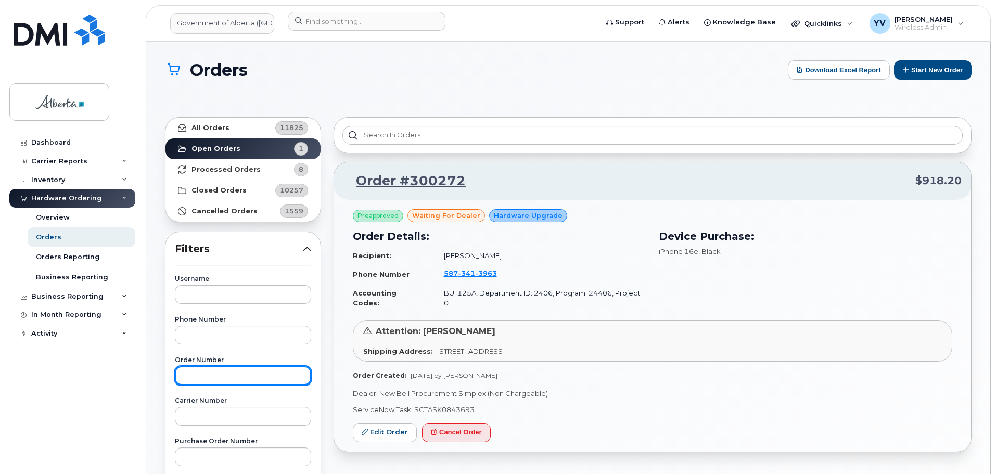
click at [204, 375] on input "text" at bounding box center [243, 375] width 136 height 19
paste input "300273"
click at [185, 375] on input "300273" at bounding box center [243, 375] width 136 height 19
type input "300273"
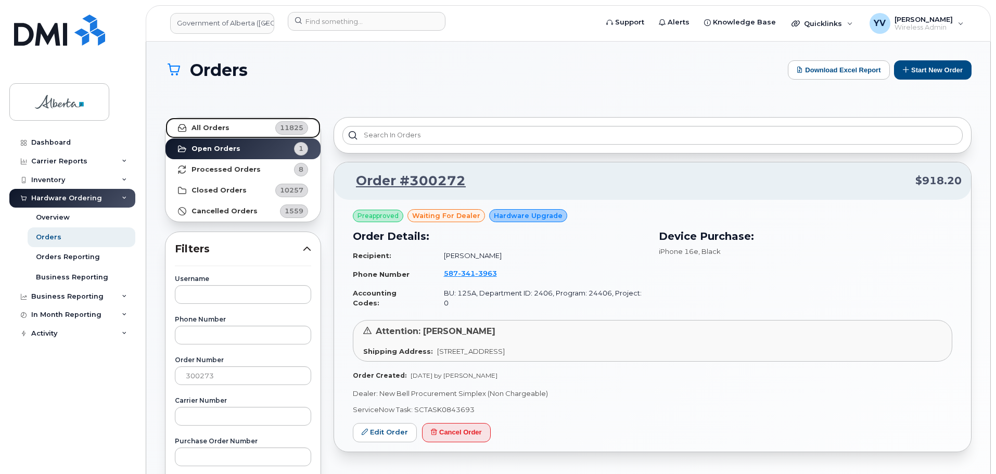
click at [205, 127] on strong "All Orders" at bounding box center [211, 128] width 38 height 8
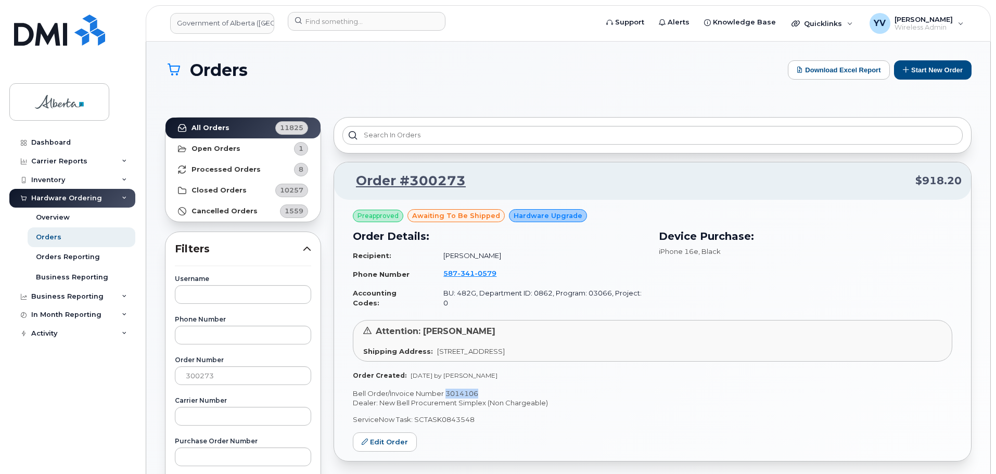
drag, startPoint x: 479, startPoint y: 385, endPoint x: 446, endPoint y: 386, distance: 32.8
click at [446, 389] on p "Bell Order/Invoice Number 3014106" at bounding box center [653, 394] width 600 height 10
copy p "3014106"
click at [213, 147] on strong "Open Orders" at bounding box center [216, 149] width 49 height 8
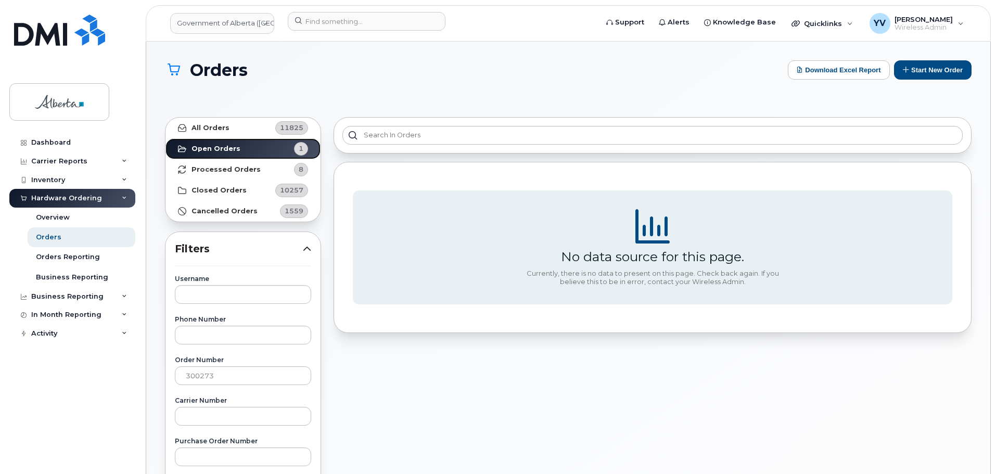
click at [213, 147] on strong "Open Orders" at bounding box center [216, 149] width 49 height 8
drag, startPoint x: 228, startPoint y: 374, endPoint x: 183, endPoint y: 372, distance: 45.3
click at [183, 372] on input "300273" at bounding box center [243, 375] width 136 height 19
click at [438, 437] on div "No data source for this page. Currently, there is no data to present on this pa…" at bounding box center [652, 473] width 651 height 724
click at [211, 147] on strong "Open Orders" at bounding box center [216, 149] width 49 height 8
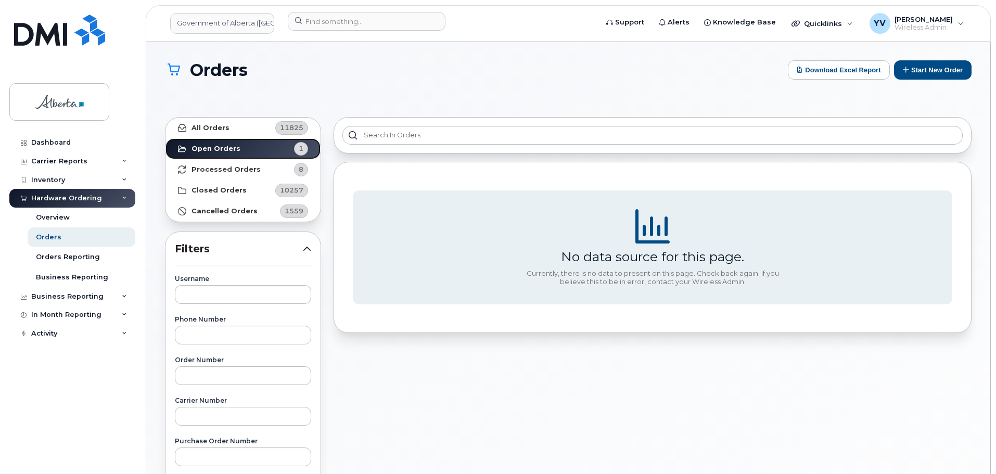
click at [211, 147] on strong "Open Orders" at bounding box center [216, 149] width 49 height 8
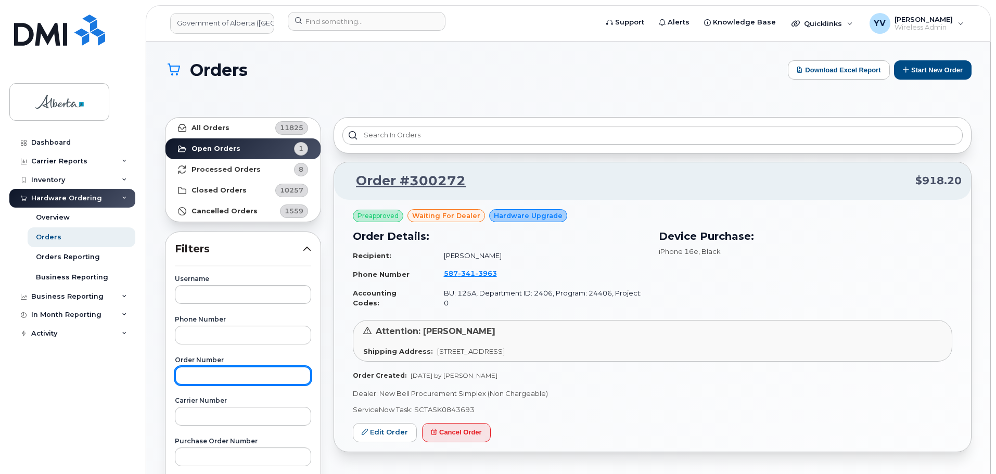
click at [194, 379] on input "text" at bounding box center [243, 375] width 136 height 19
paste input "300273"
type input "300273"
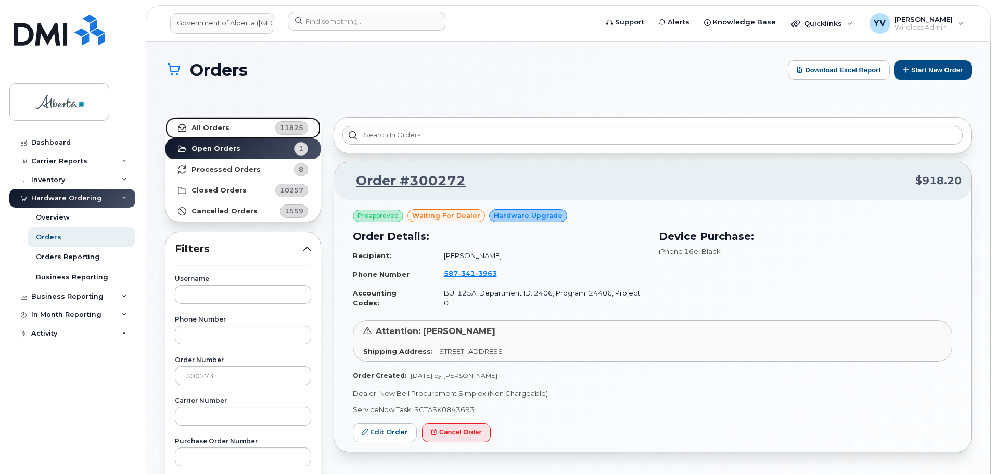
click at [213, 124] on strong "All Orders" at bounding box center [211, 128] width 38 height 8
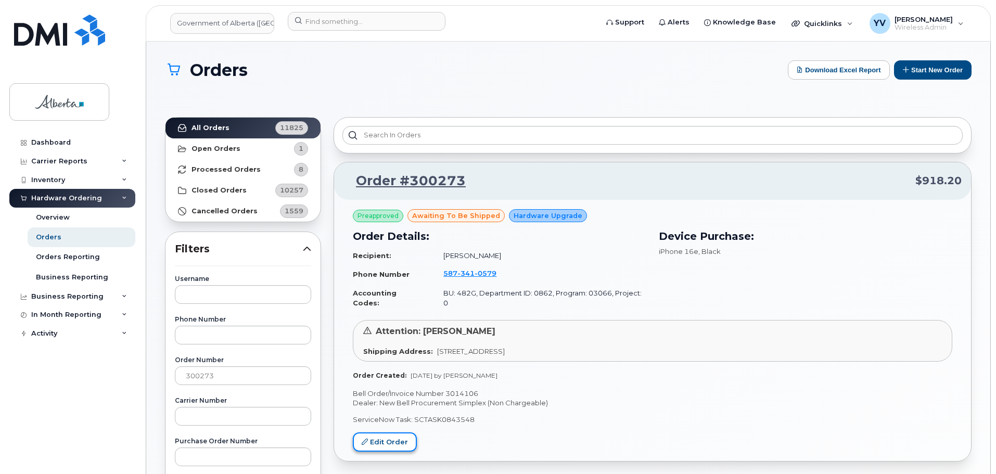
click at [387, 432] on link "Edit Order" at bounding box center [385, 441] width 64 height 19
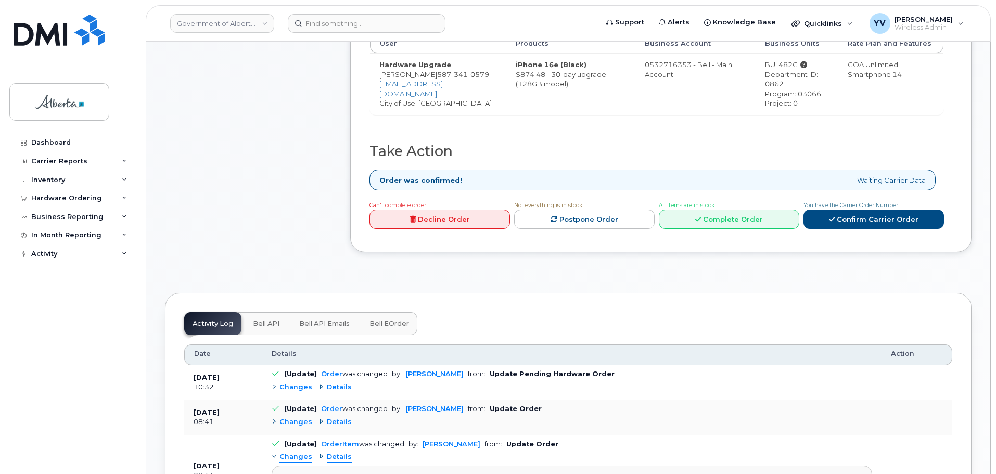
scroll to position [402, 0]
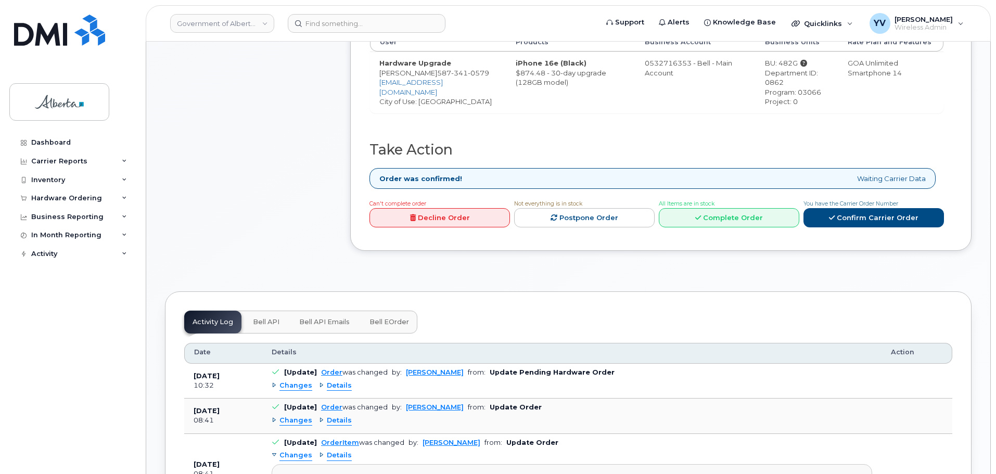
click at [258, 320] on span "Bell API" at bounding box center [266, 322] width 27 height 8
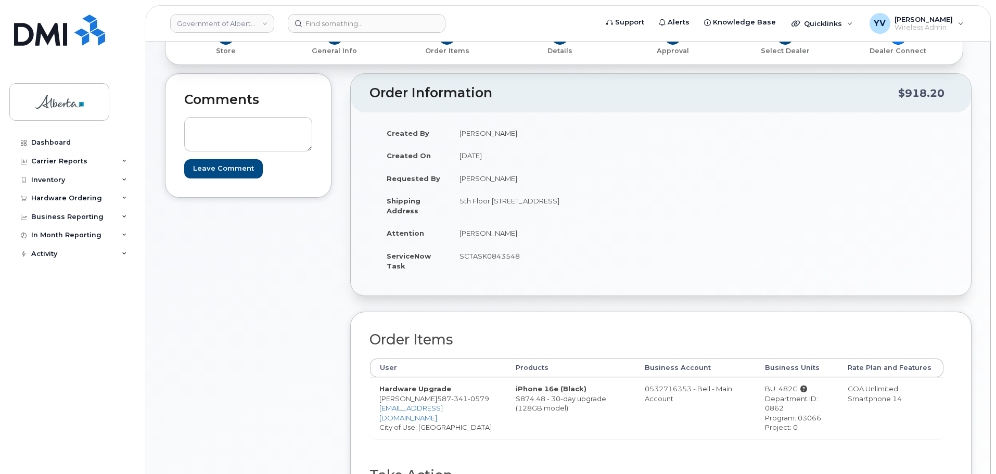
scroll to position [0, 0]
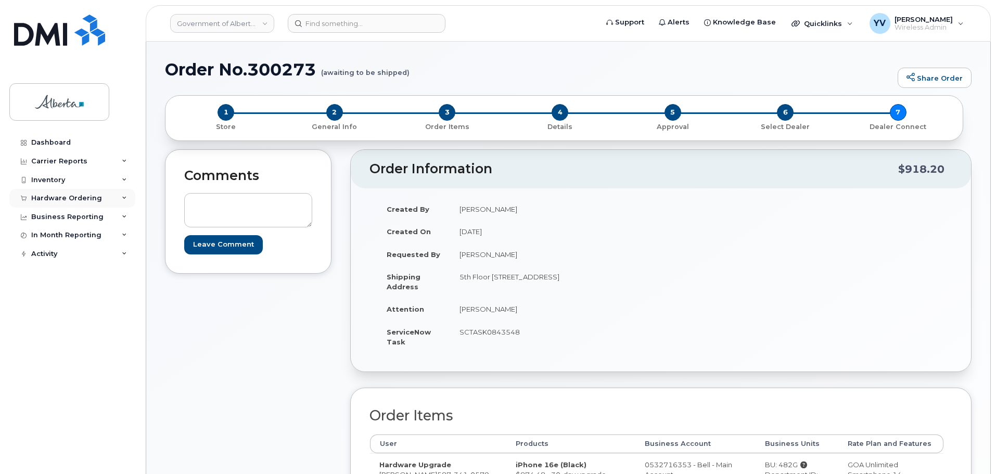
click at [42, 193] on div "Hardware Ordering" at bounding box center [72, 198] width 126 height 19
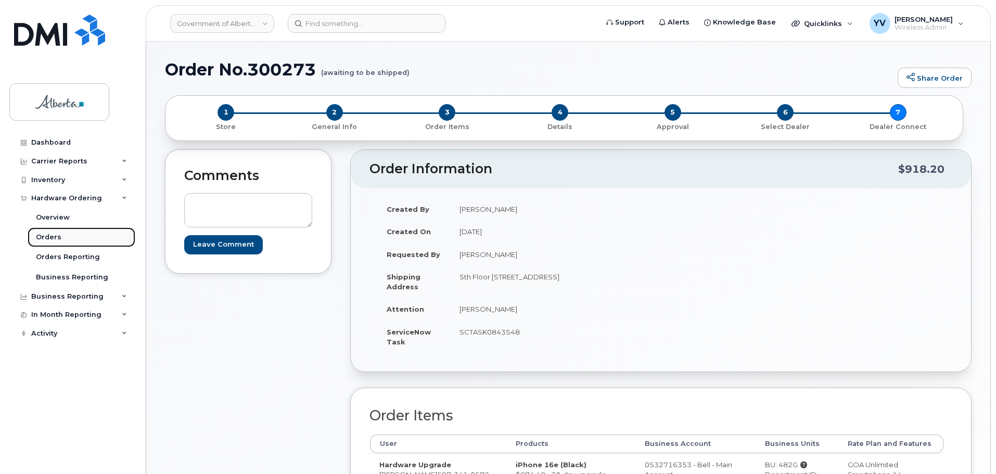
click at [44, 230] on link "Orders" at bounding box center [82, 237] width 108 height 20
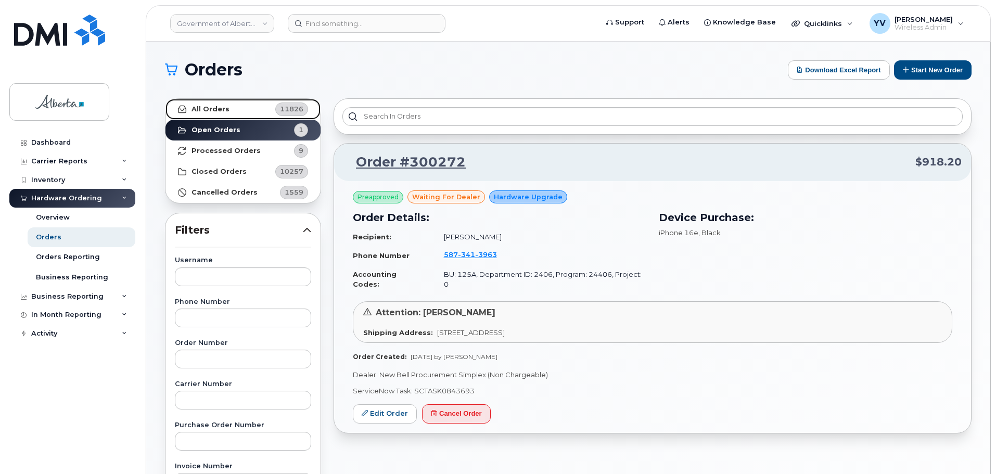
click at [202, 104] on link "All Orders 11826" at bounding box center [242, 109] width 155 height 21
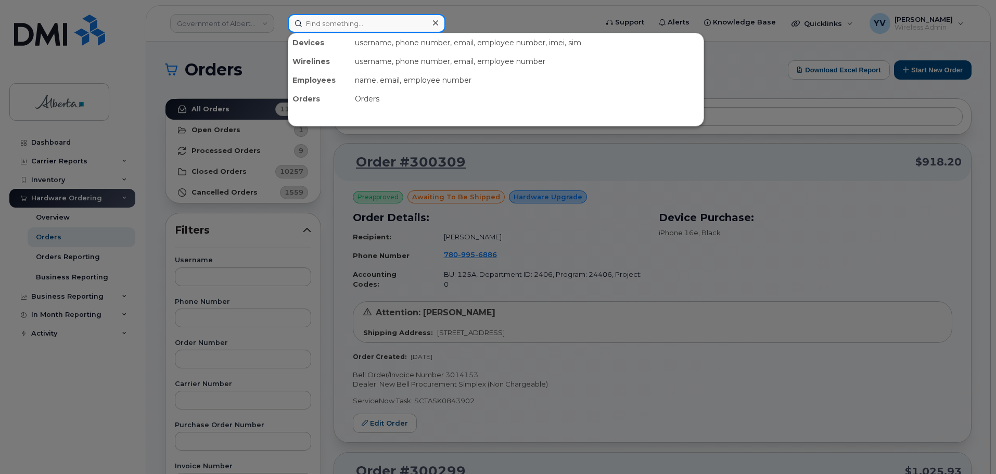
click at [321, 18] on input at bounding box center [367, 23] width 158 height 19
paste input "5873410579"
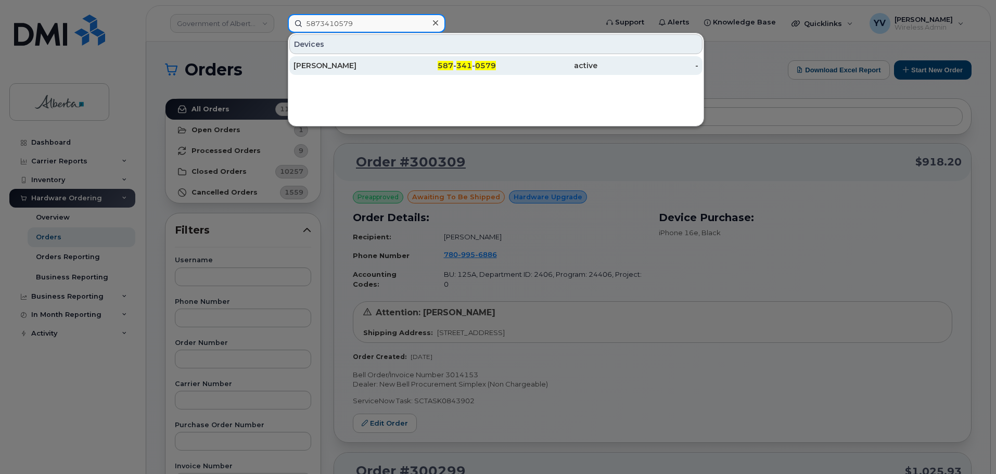
type input "5873410579"
click at [469, 64] on span "341" at bounding box center [464, 65] width 16 height 9
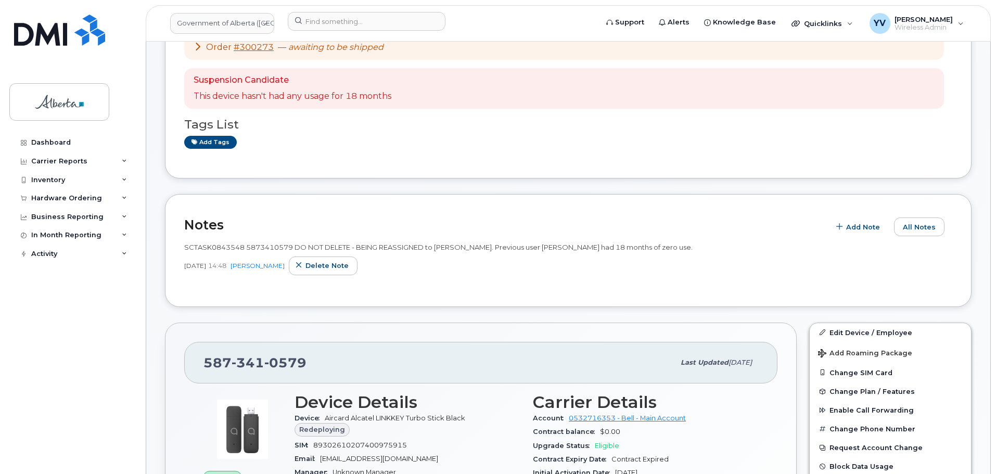
scroll to position [239, 0]
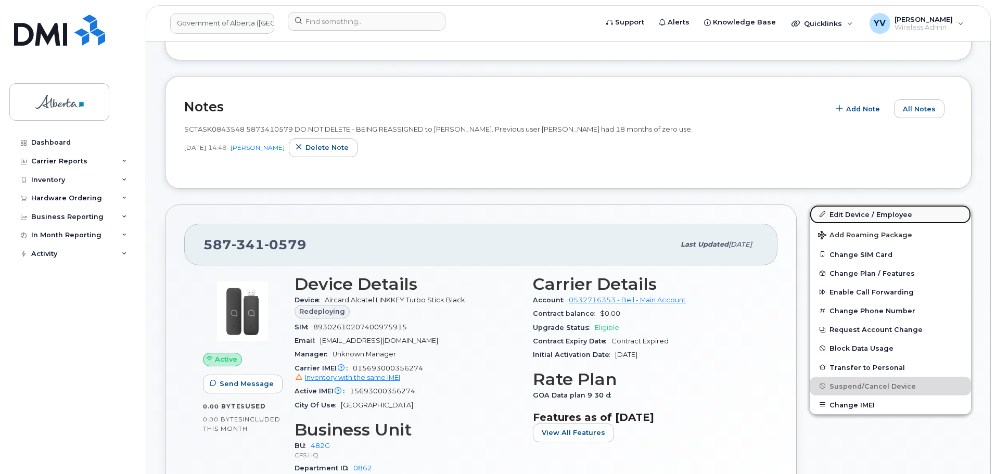
click at [846, 213] on link "Edit Device / Employee" at bounding box center [890, 214] width 161 height 19
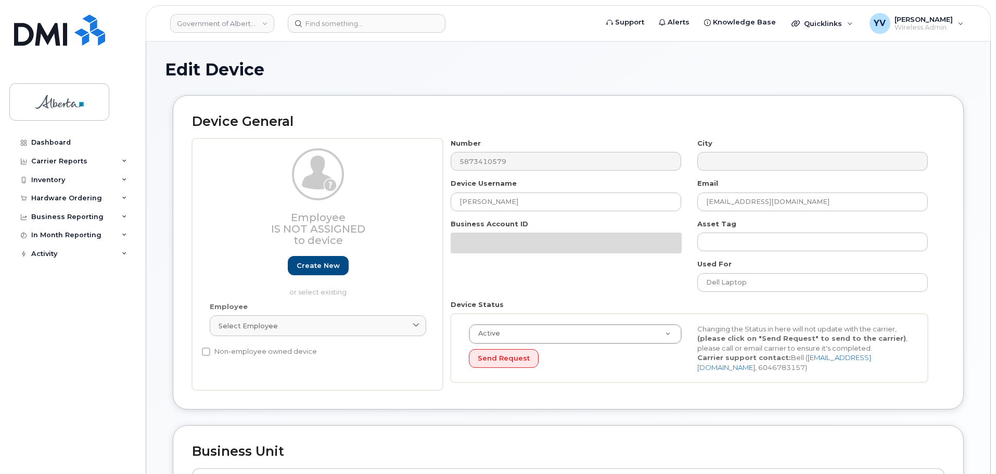
select select "4120337"
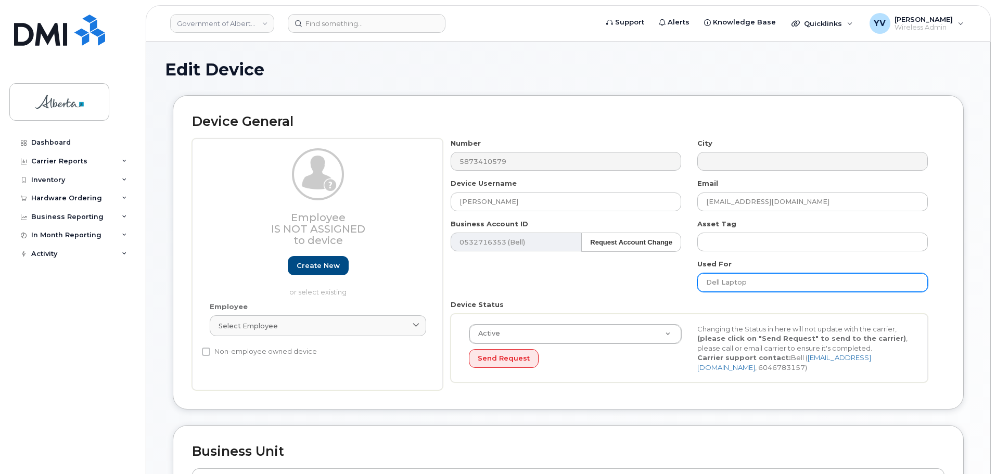
drag, startPoint x: 757, startPoint y: 279, endPoint x: 664, endPoint y: 282, distance: 92.7
click at [664, 282] on div "Number 5873410579 City Device Username [PERSON_NAME] Email [EMAIL_ADDRESS][DOMA…" at bounding box center [689, 264] width 493 height 252
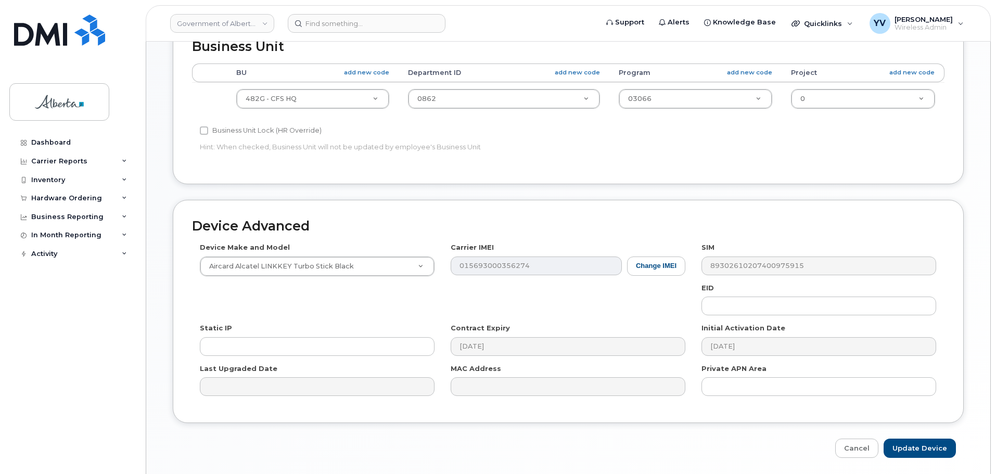
scroll to position [405, 0]
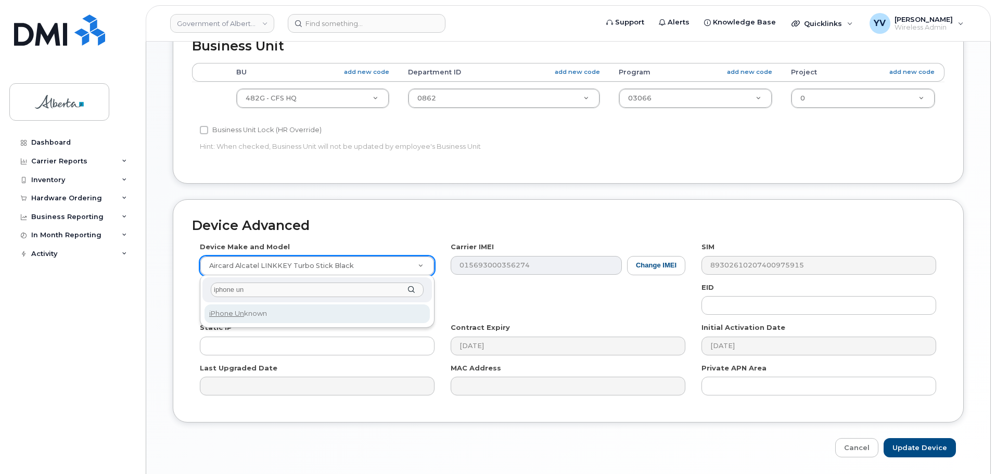
type input "iphone un"
select select "185"
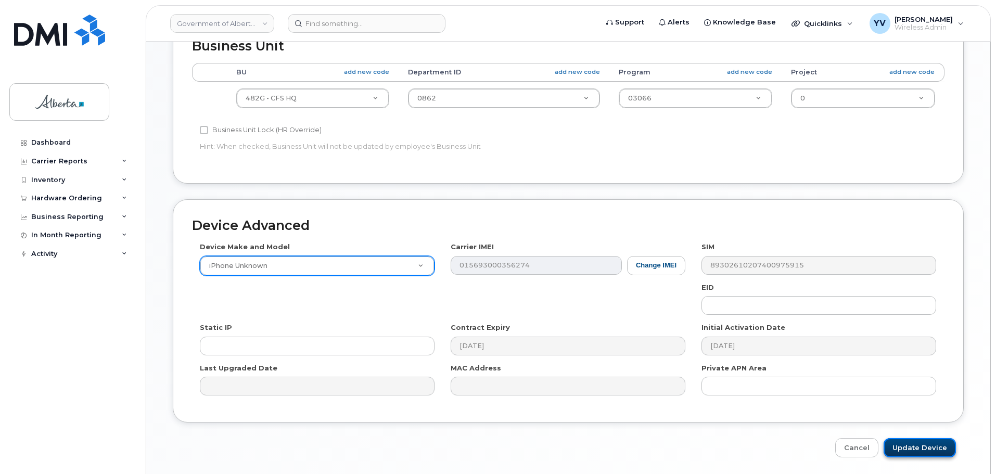
click at [931, 442] on input "Update Device" at bounding box center [920, 447] width 72 height 19
type input "Saving..."
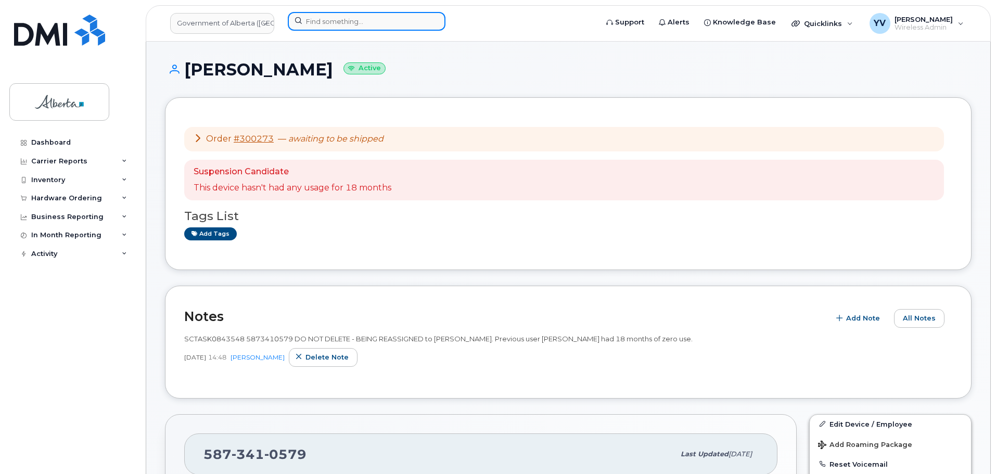
click at [327, 21] on input at bounding box center [367, 21] width 158 height 19
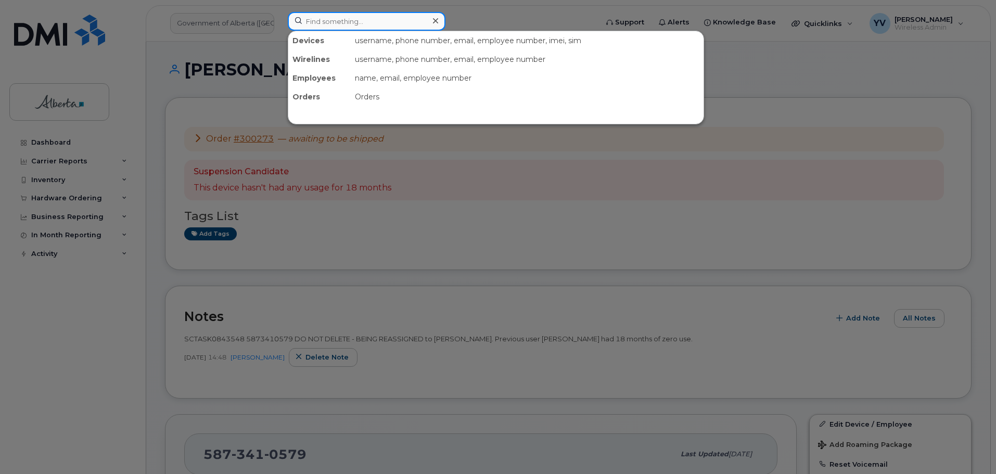
paste input "7809867928"
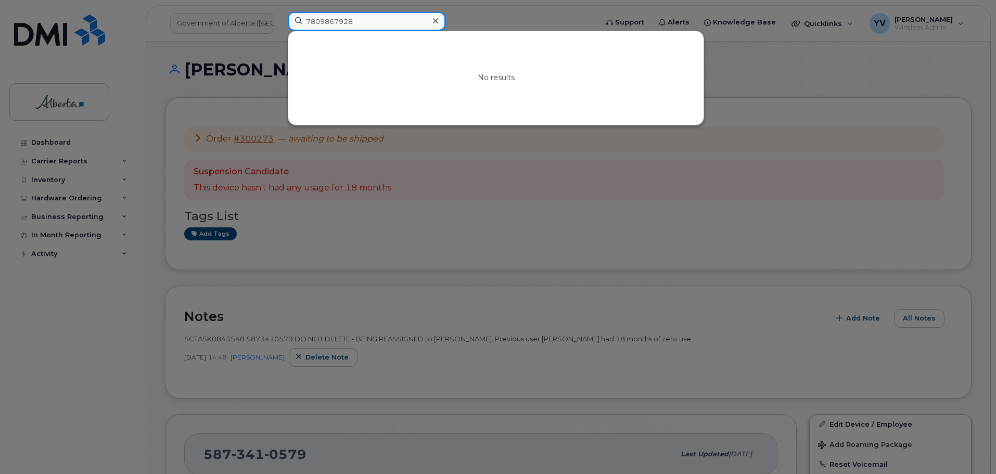
click at [307, 21] on input "7809867928" at bounding box center [367, 21] width 158 height 19
click at [810, 70] on div at bounding box center [498, 237] width 996 height 474
drag, startPoint x: 374, startPoint y: 19, endPoint x: 275, endPoint y: 27, distance: 99.7
click at [279, 27] on div "7809867928 No results" at bounding box center [439, 23] width 320 height 23
paste input "[PERSON_NAME]"
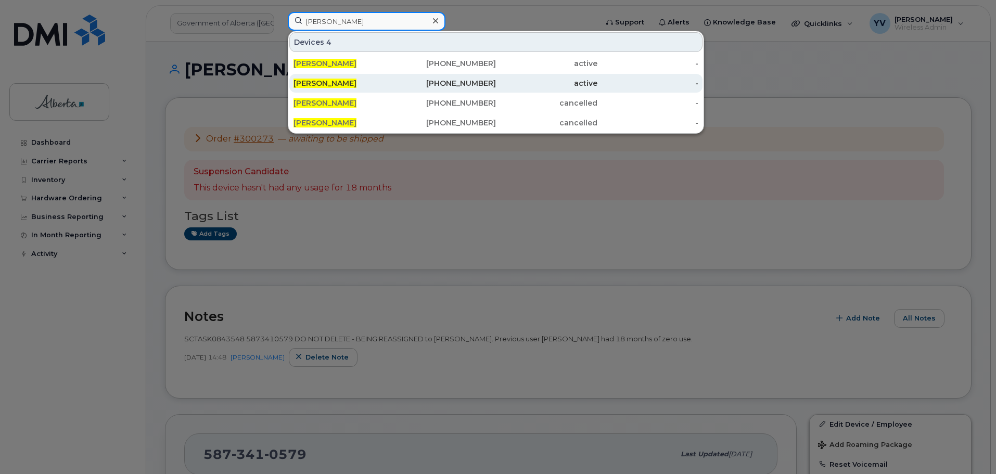
type input "[PERSON_NAME]"
click at [476, 80] on div "587-986-7928" at bounding box center [445, 83] width 101 height 10
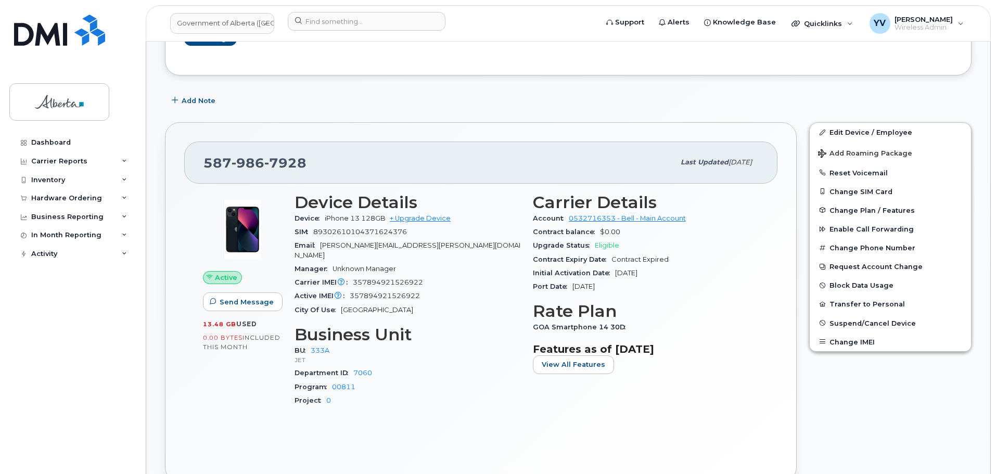
scroll to position [212, 0]
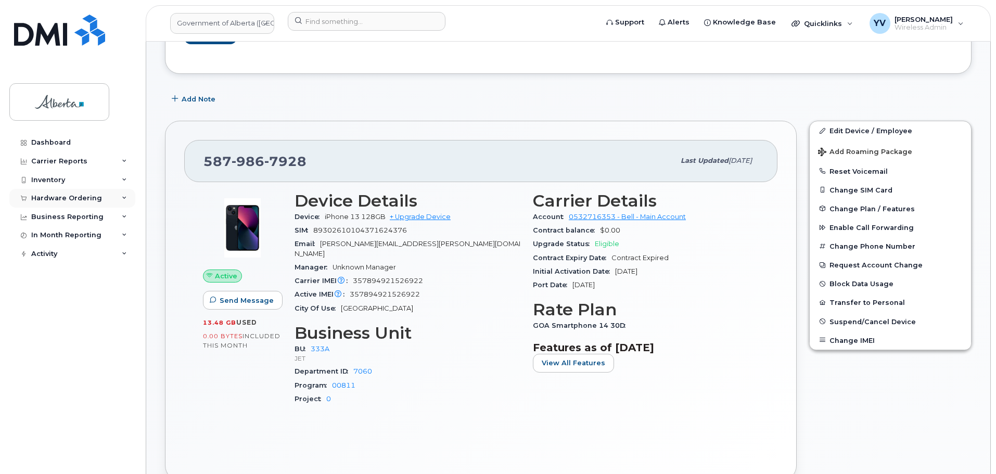
click at [50, 193] on div "Hardware Ordering" at bounding box center [72, 198] width 126 height 19
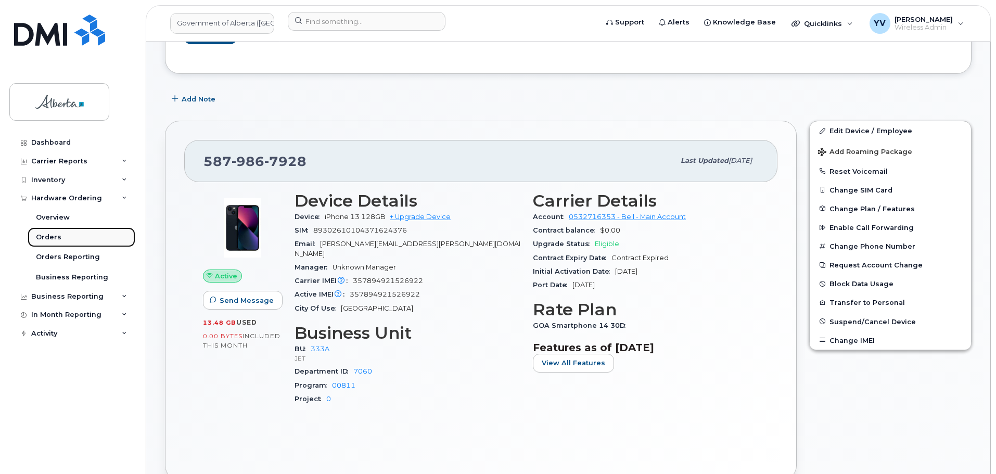
click at [46, 239] on div "Orders" at bounding box center [49, 237] width 26 height 9
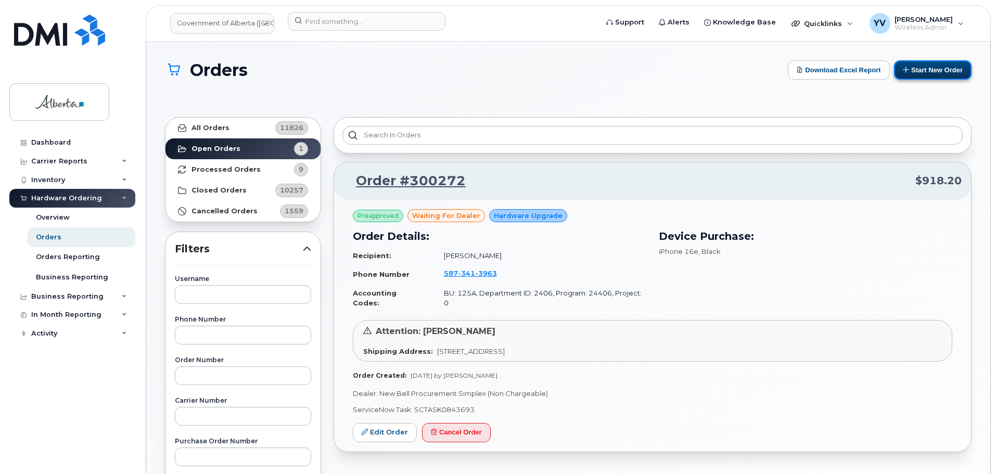
click at [921, 72] on button "Start New Order" at bounding box center [933, 69] width 78 height 19
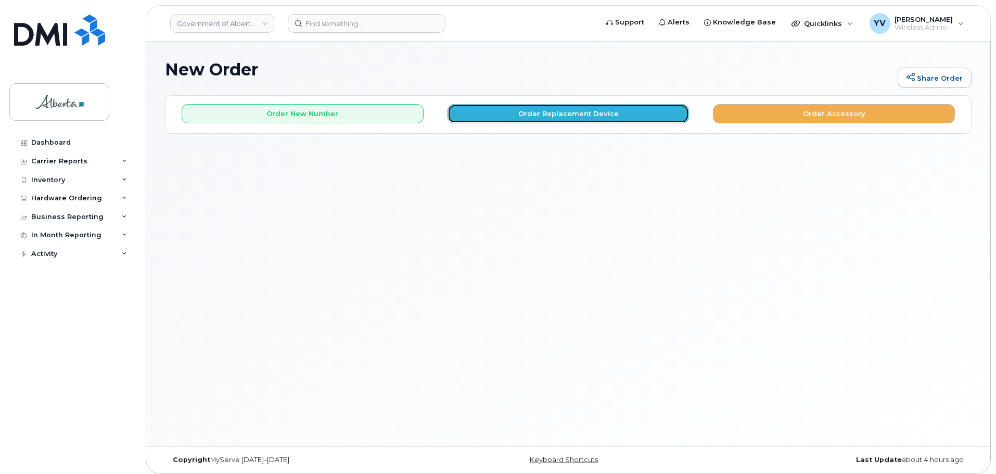
click at [551, 114] on button "Order Replacement Device" at bounding box center [569, 113] width 242 height 19
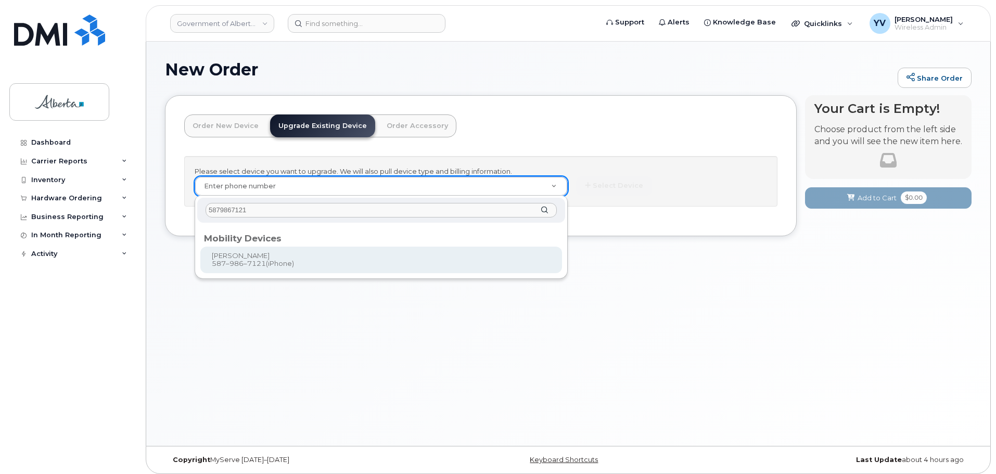
type input "5879867121"
type input "796398"
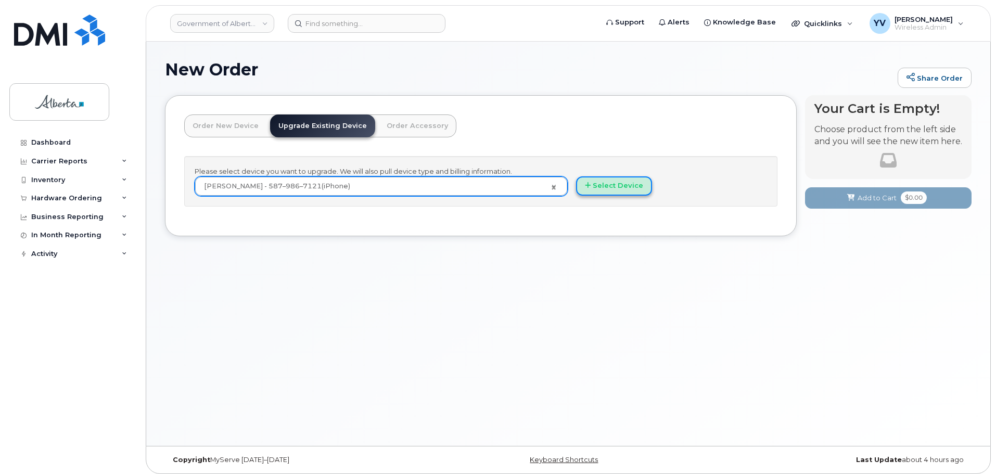
click at [612, 183] on button "Select Device" at bounding box center [614, 185] width 76 height 19
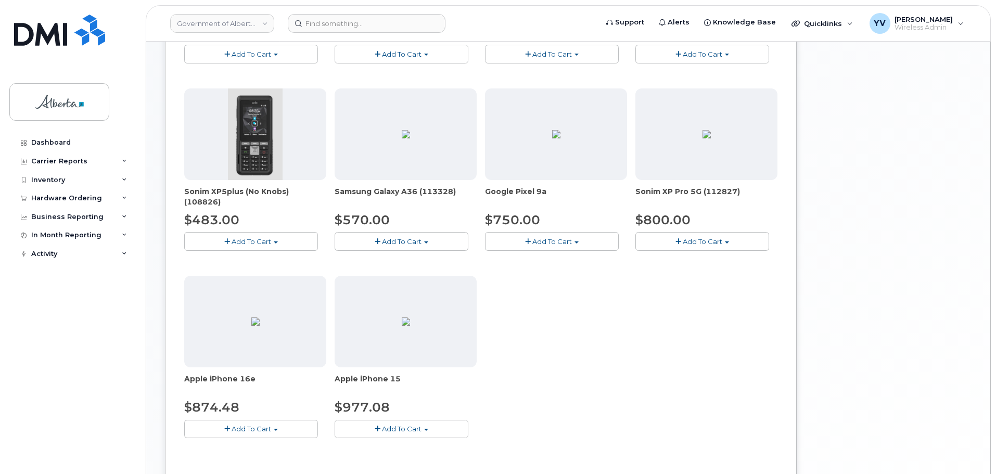
scroll to position [303, 0]
click at [276, 426] on button "Add To Cart" at bounding box center [251, 427] width 134 height 18
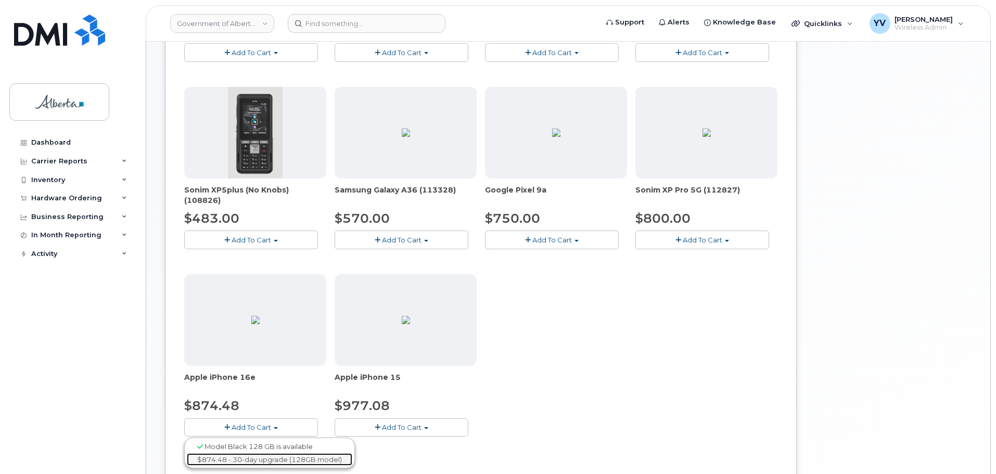
click at [279, 462] on link "$874.48 - 30-day upgrade (128GB model)" at bounding box center [269, 459] width 165 height 13
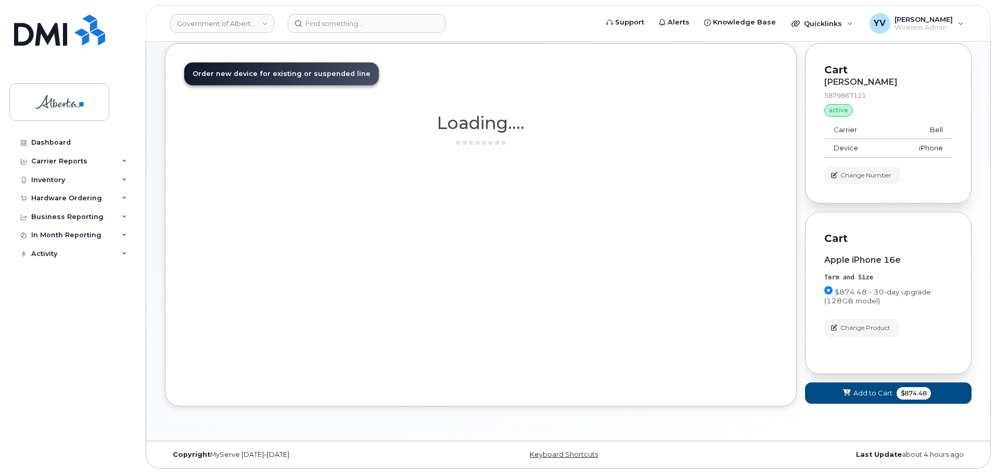
scroll to position [52, 0]
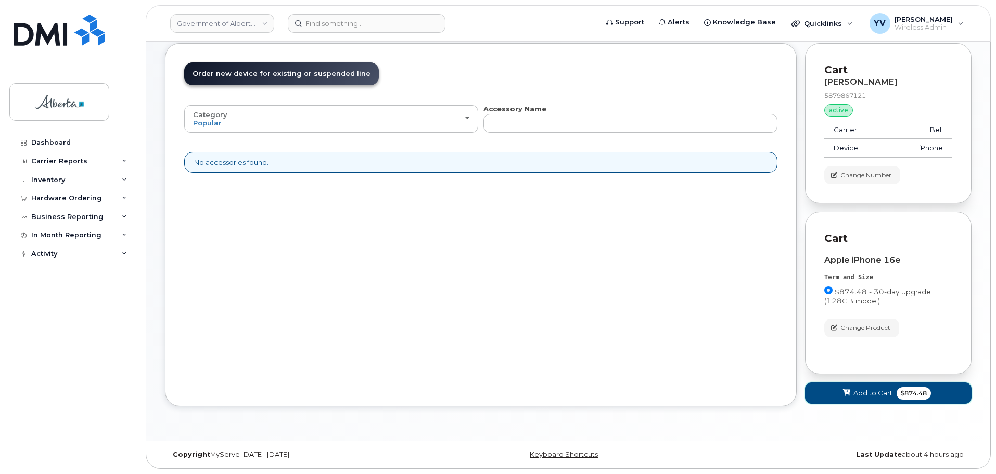
click at [867, 393] on span "Add to Cart" at bounding box center [873, 393] width 39 height 10
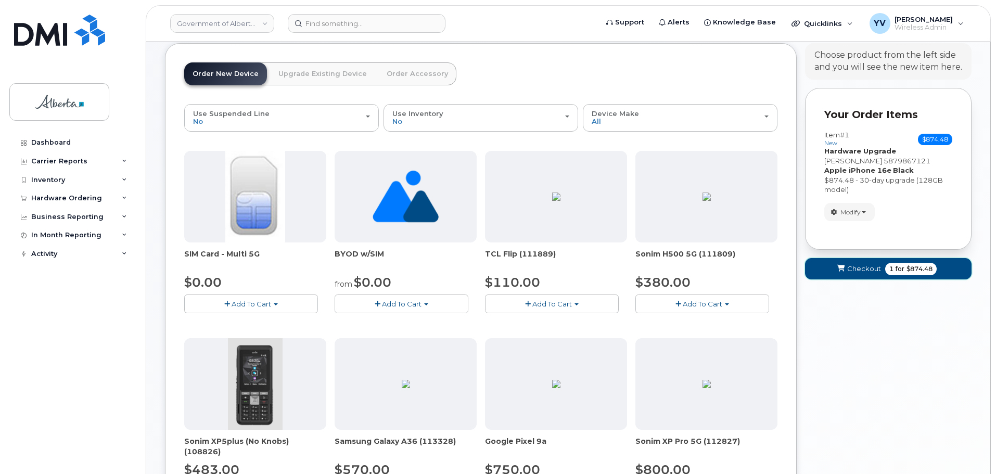
click at [863, 270] on span "Checkout" at bounding box center [864, 269] width 34 height 10
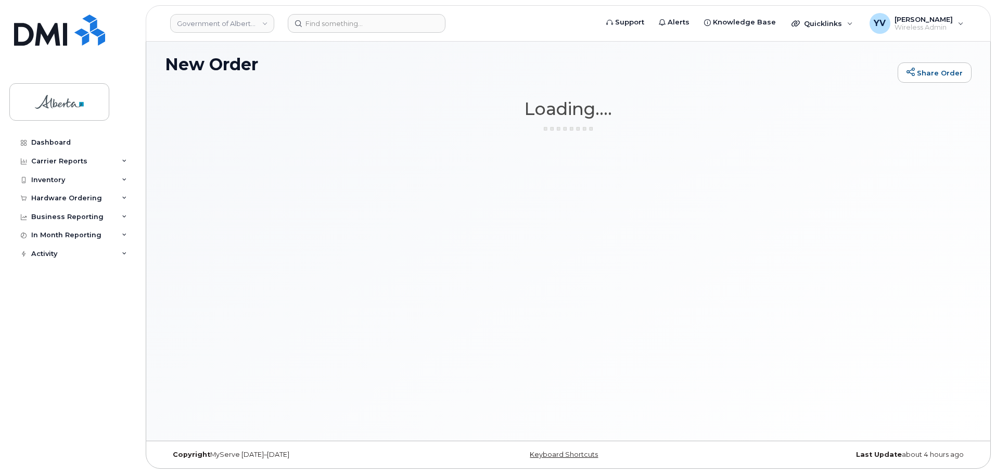
scroll to position [5, 0]
click at [863, 270] on div "New Order Share Order × Share This Order If you want to allow others to create …" at bounding box center [568, 238] width 844 height 404
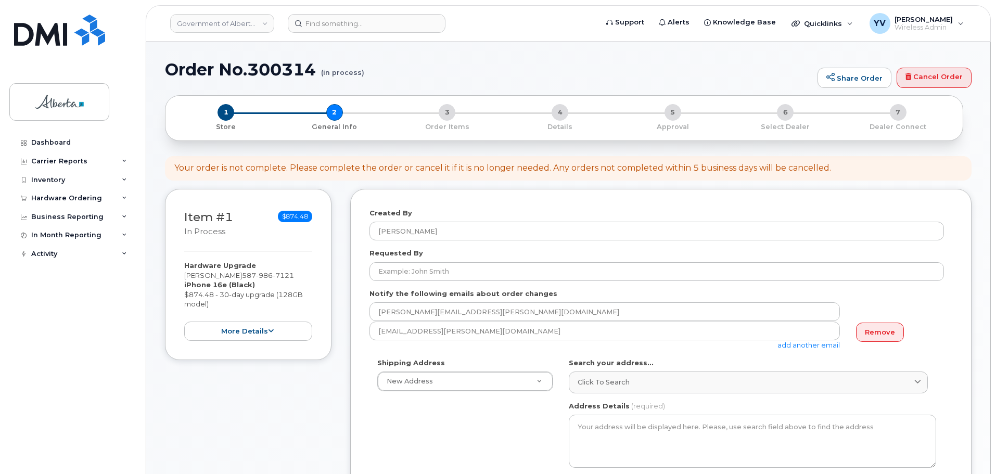
select select
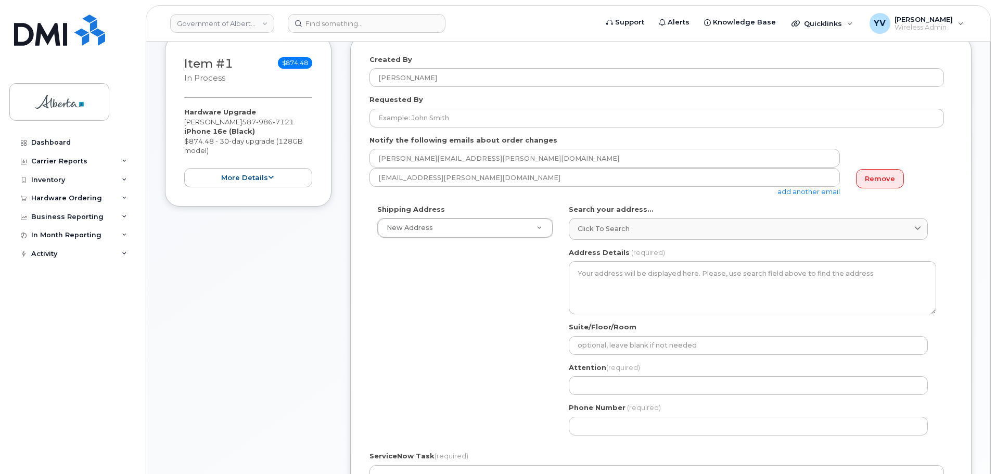
scroll to position [175, 0]
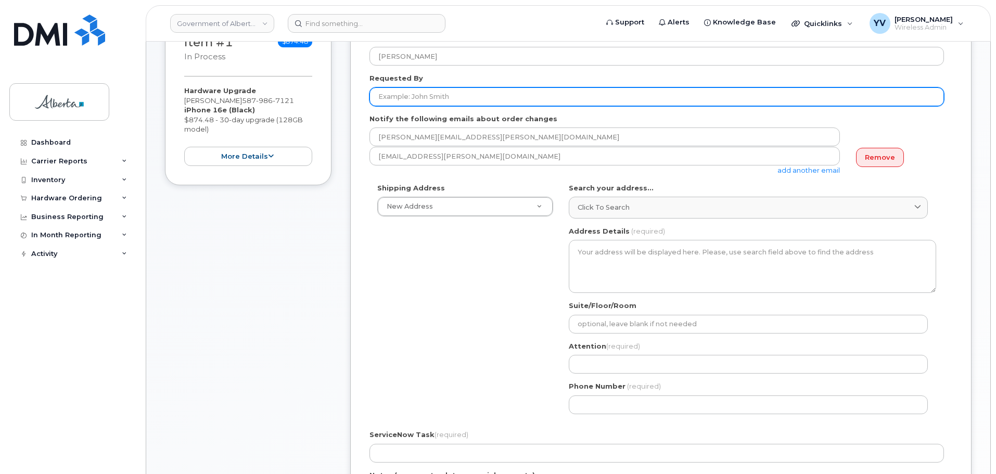
click at [385, 96] on input "Requested By" at bounding box center [657, 96] width 575 height 19
paste input "[PERSON_NAME]"
type input "[PERSON_NAME]"
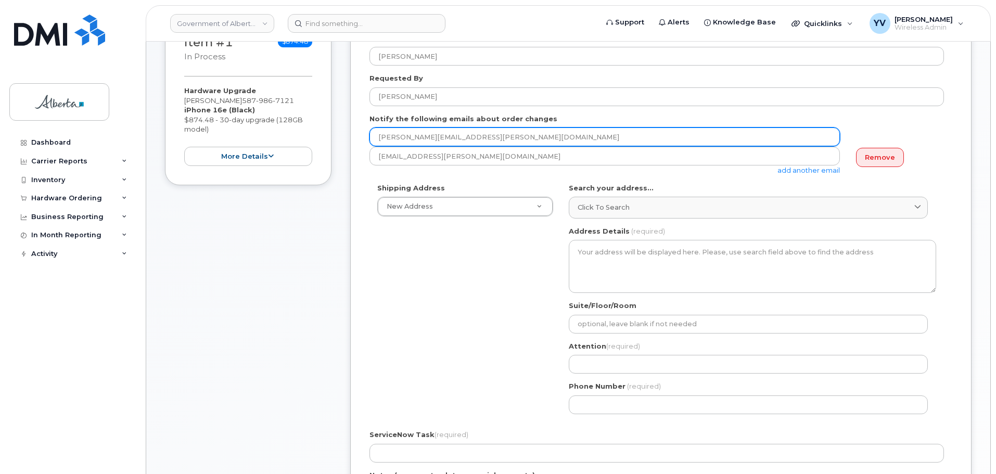
drag, startPoint x: 485, startPoint y: 137, endPoint x: 366, endPoint y: 135, distance: 118.7
click at [366, 135] on div "Created By Yen Vong Requested By Janette Castro Notify the following emails abo…" at bounding box center [660, 322] width 621 height 616
paste input "Janette.Castro"
type input "Janette.Castro@gov.ab.ca"
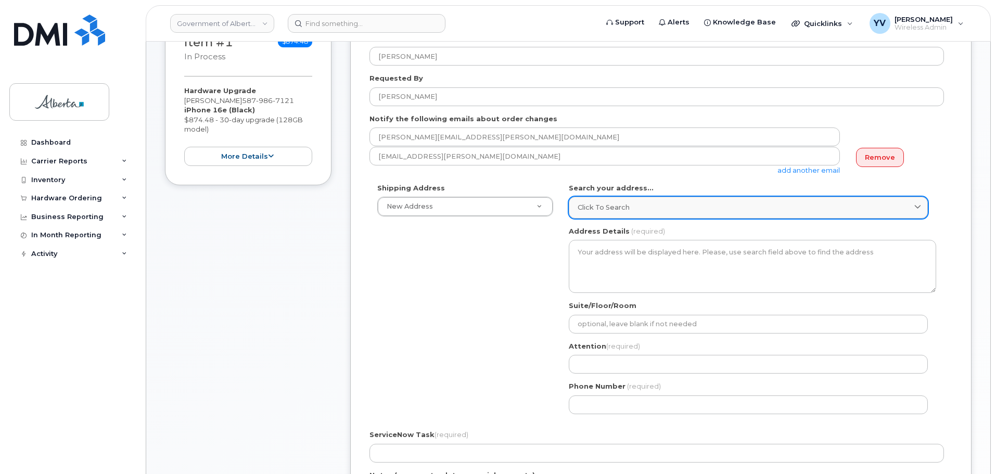
click at [578, 205] on span "Click to search" at bounding box center [604, 207] width 52 height 10
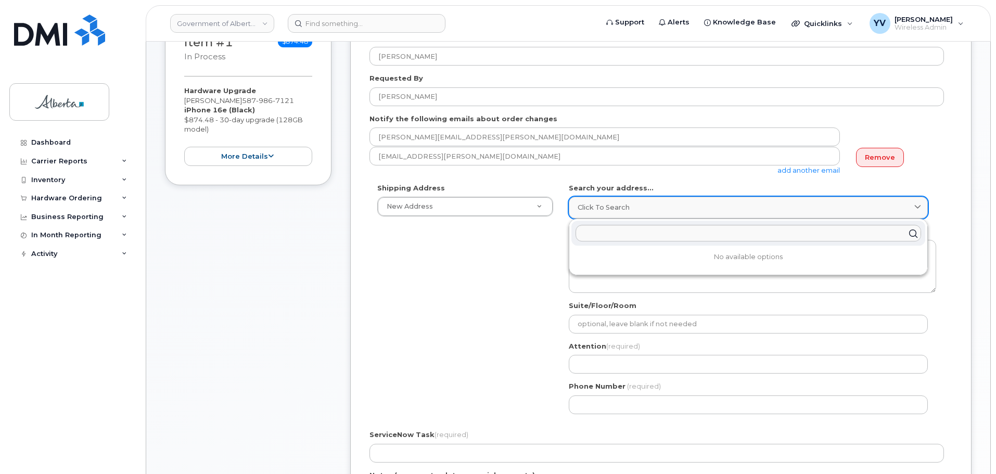
click at [578, 205] on span "Click to search" at bounding box center [604, 207] width 52 height 10
paste input "9940 - 106 Street"
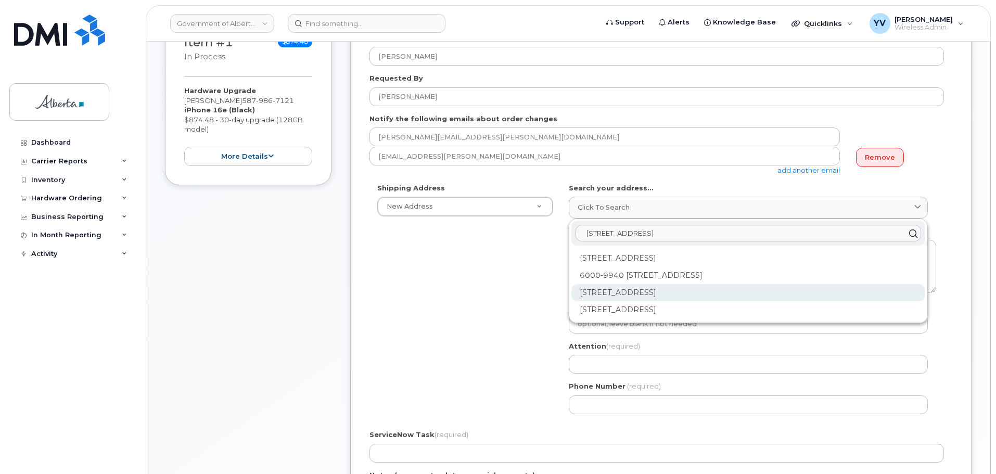
type input "9940 - 106 Street"
click at [645, 289] on div "9940 106 St NW Edmonton AB T5K 2N2" at bounding box center [748, 292] width 354 height 17
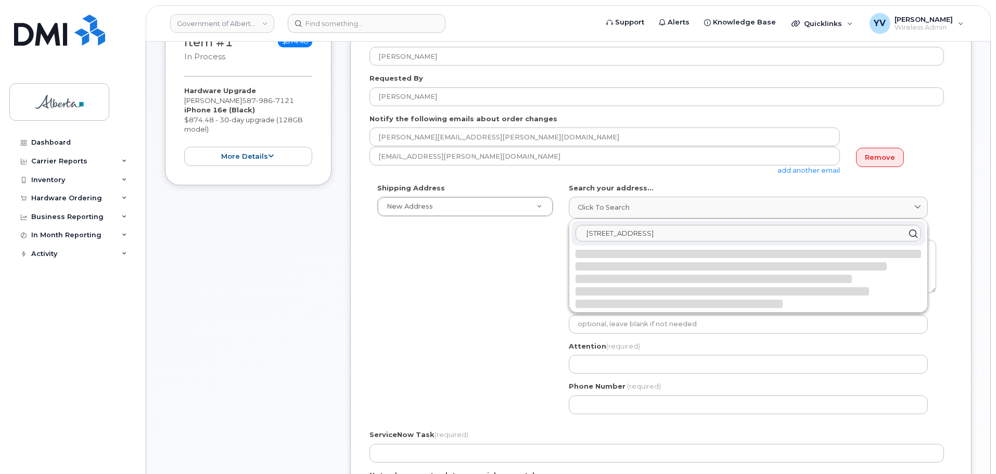
select select
type textarea "9940 106 St NW EDMONTON AB T5K 2N2 CANADA"
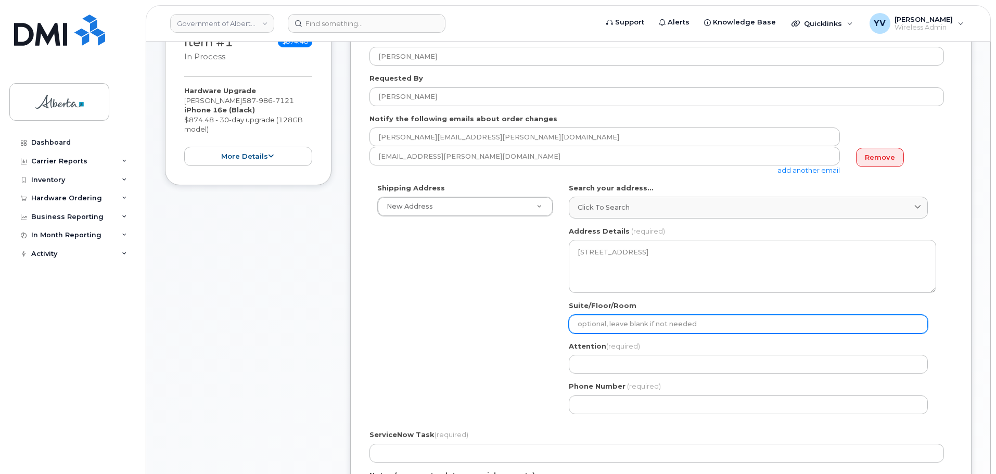
click at [590, 327] on input "Suite/Floor/Room" at bounding box center [748, 324] width 359 height 19
paste input "7th Floor"
select select
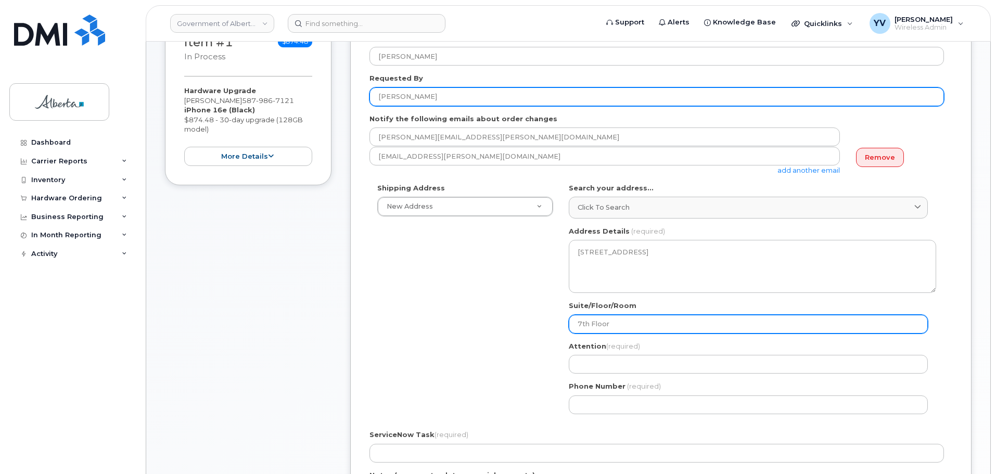
type input "7th Floor"
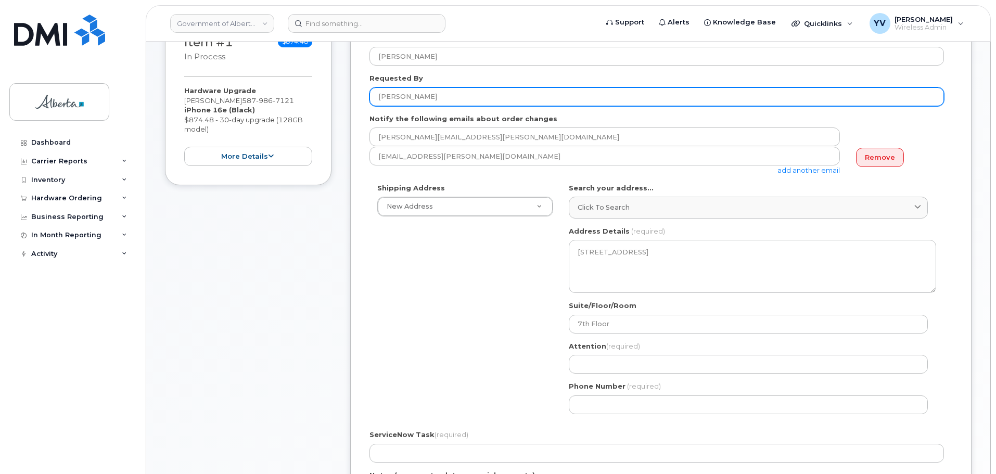
drag, startPoint x: 436, startPoint y: 97, endPoint x: 375, endPoint y: 95, distance: 61.4
click at [373, 97] on input "[PERSON_NAME]" at bounding box center [657, 96] width 575 height 19
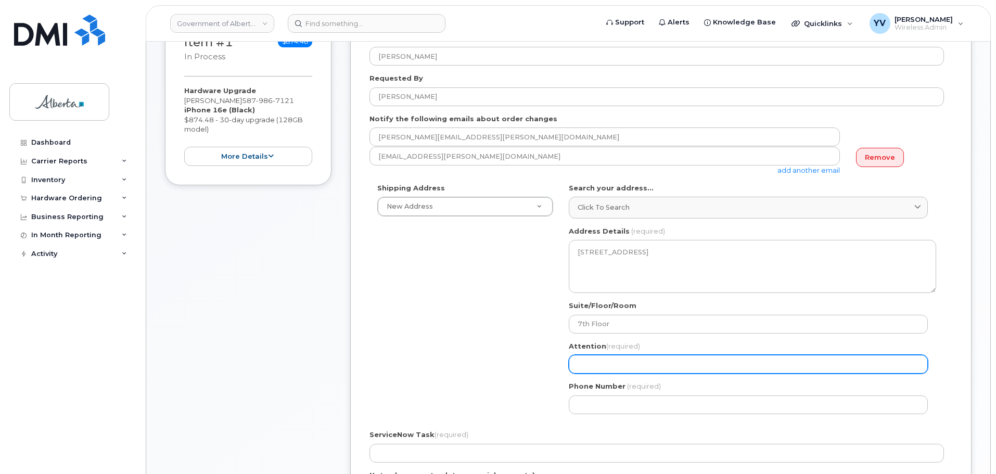
click at [595, 367] on input "Attention (required)" at bounding box center [748, 364] width 359 height 19
paste input "[PERSON_NAME]"
select select
type input "[PERSON_NAME]"
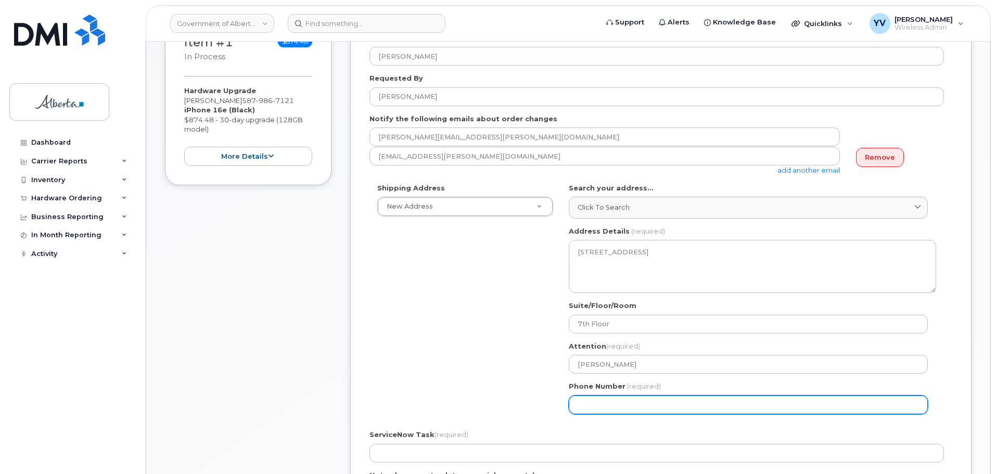
click at [597, 412] on input "Phone Number" at bounding box center [748, 405] width 359 height 19
paste input "7806436652"
select select
type input "7806436652"
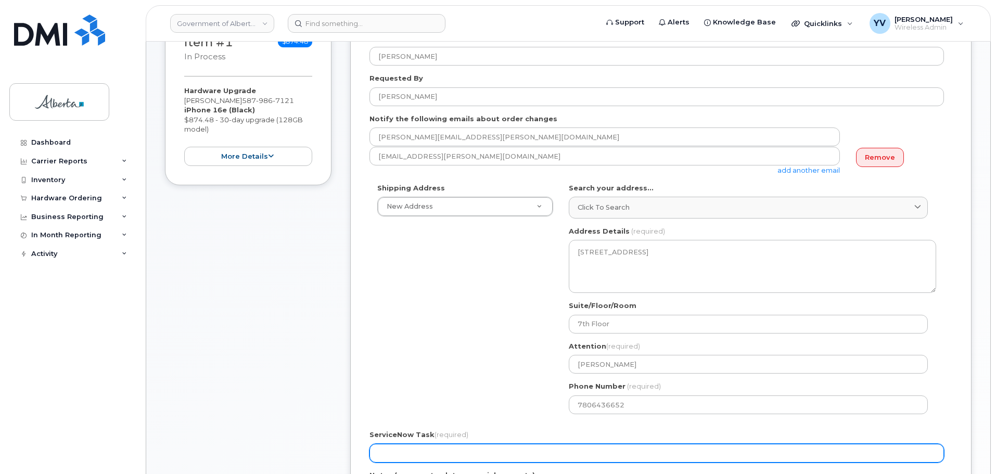
click at [386, 455] on input "ServiceNow Task (required)" at bounding box center [657, 453] width 575 height 19
paste input "SCTASK0846099"
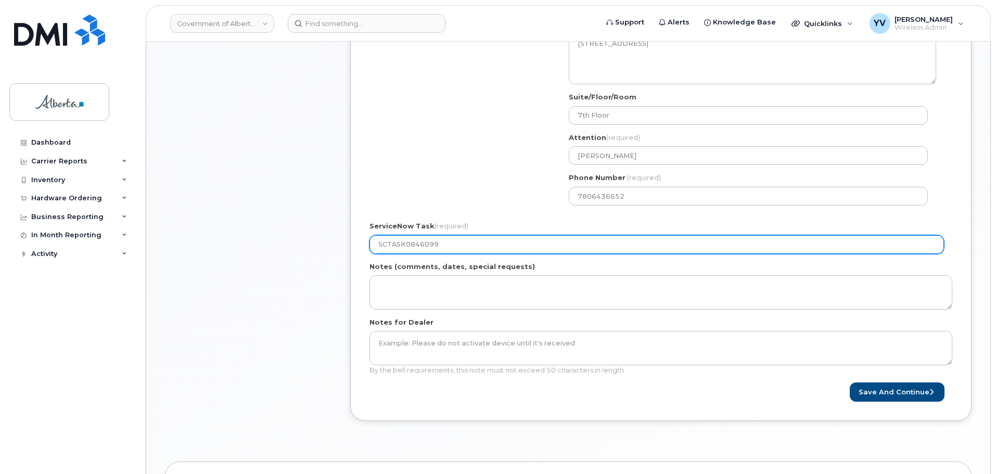
scroll to position [420, 0]
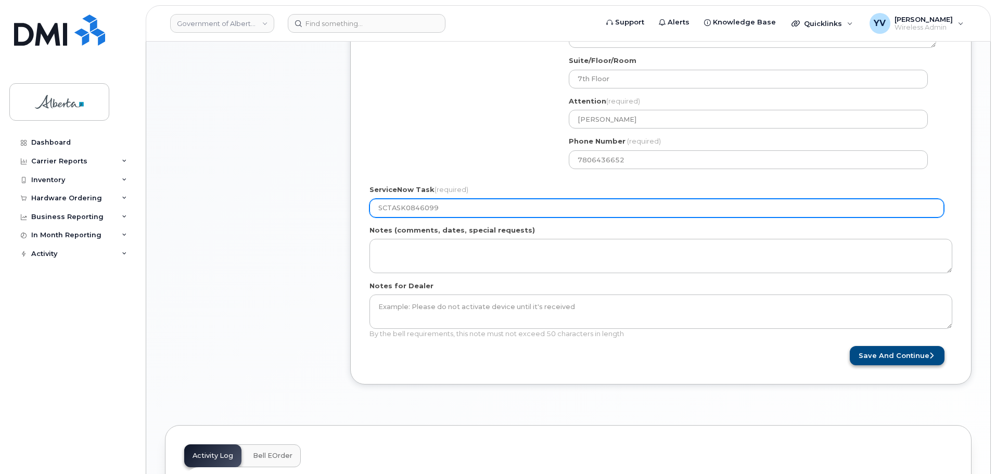
type input "SCTASK0846099"
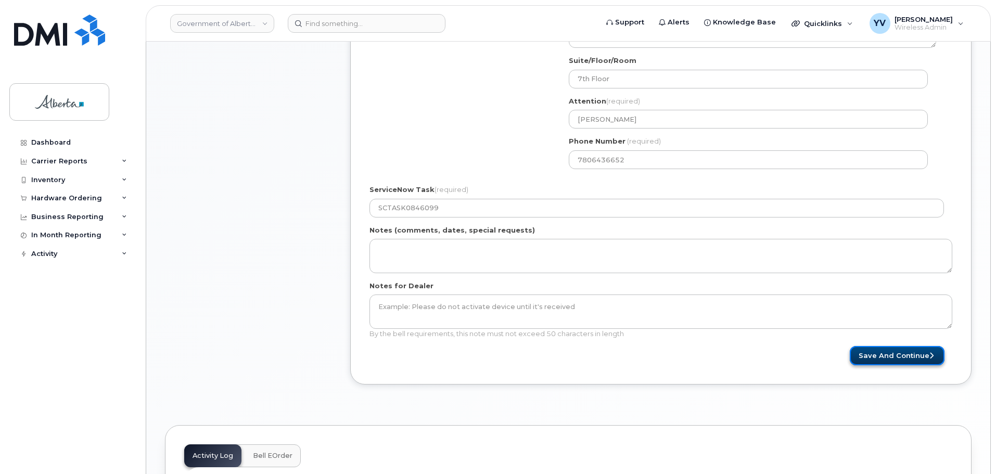
click at [881, 355] on button "Save and Continue" at bounding box center [897, 355] width 95 height 19
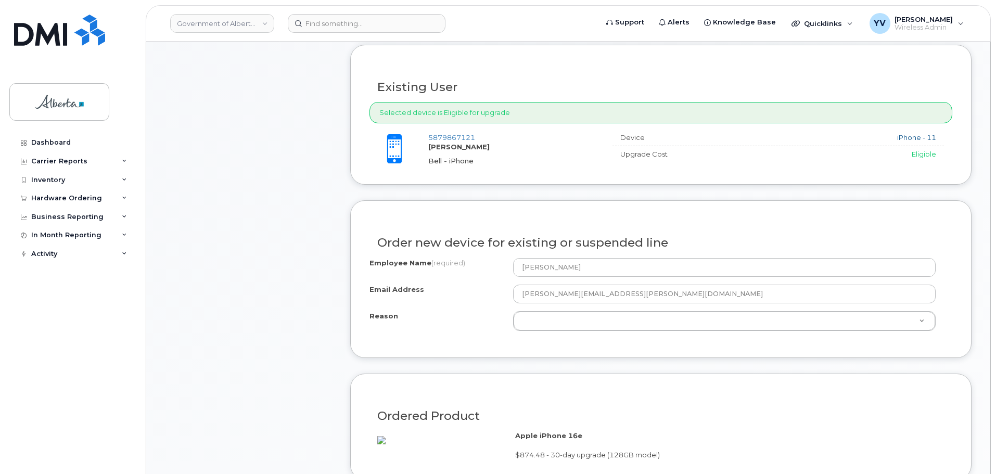
scroll to position [451, 0]
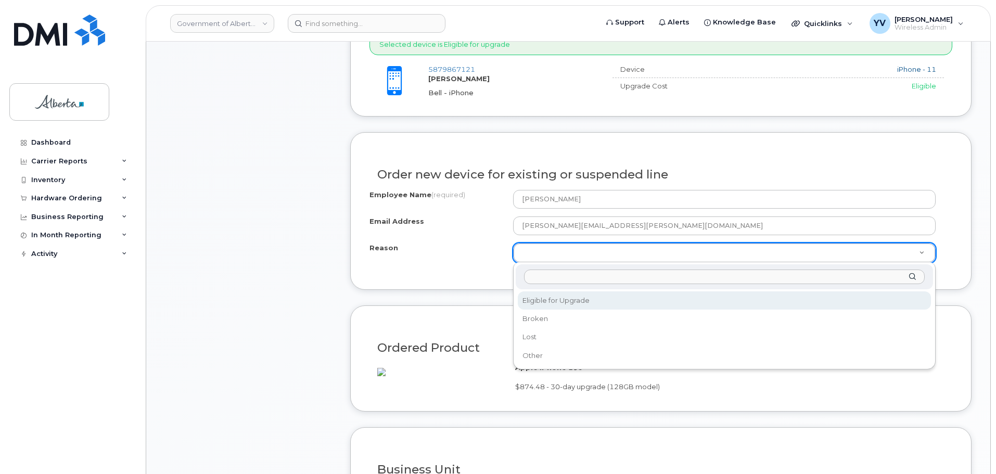
select select "eligible_for_upgrade"
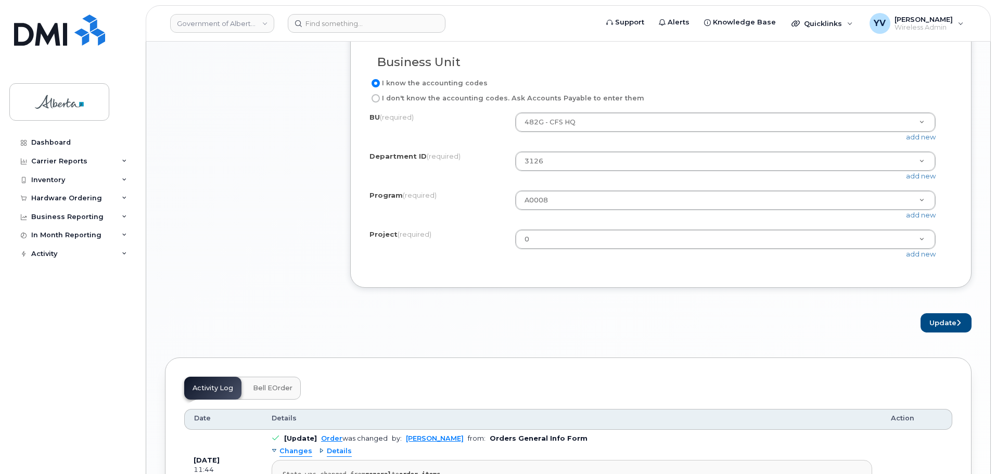
scroll to position [886, 0]
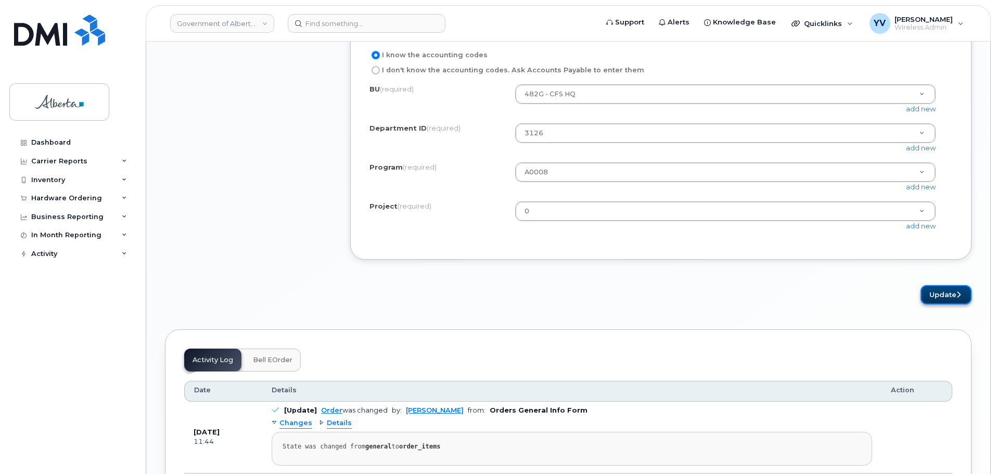
click at [937, 302] on button "Update" at bounding box center [946, 294] width 51 height 19
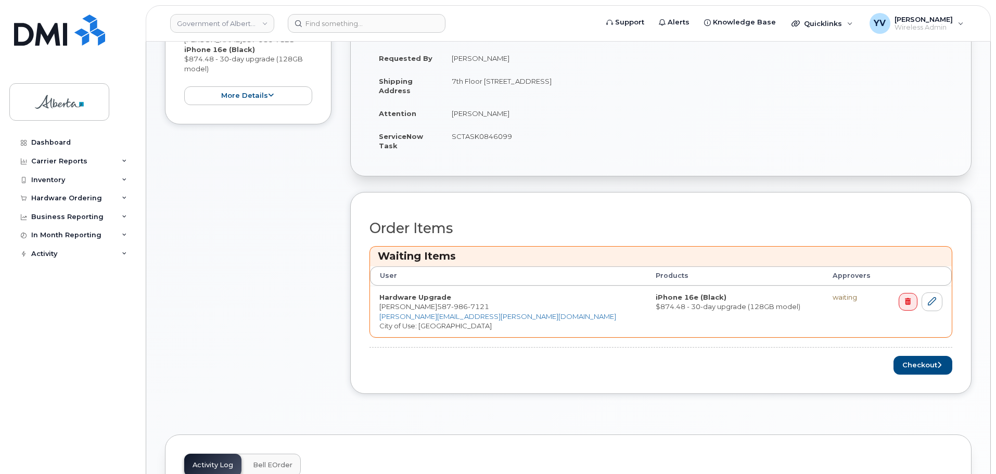
scroll to position [282, 0]
click at [924, 358] on button "Checkout" at bounding box center [923, 363] width 59 height 19
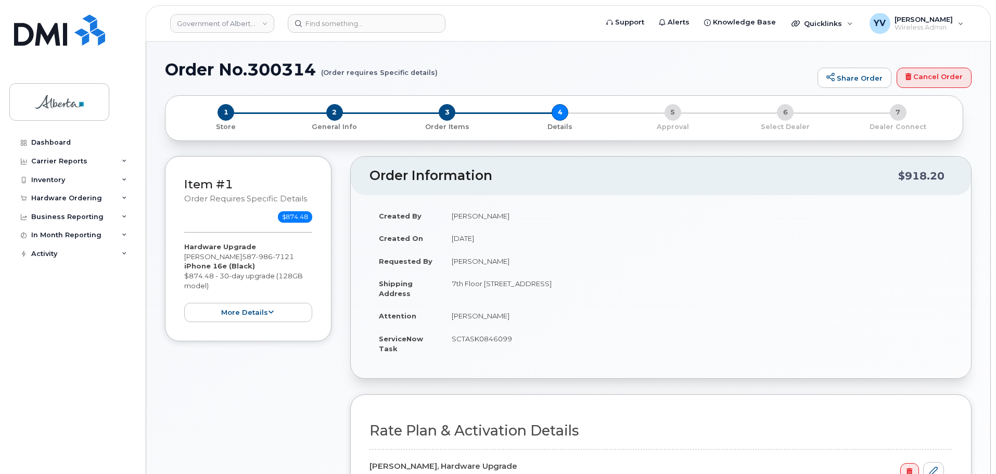
select select
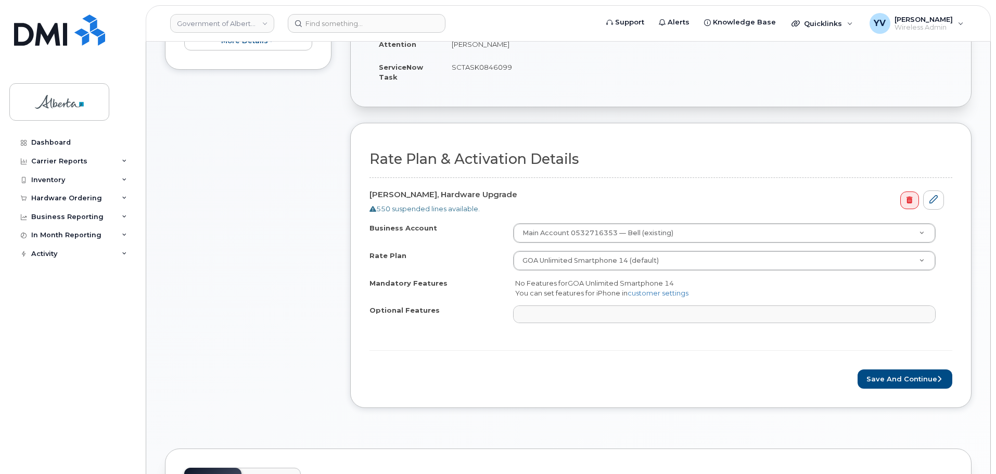
scroll to position [279, 0]
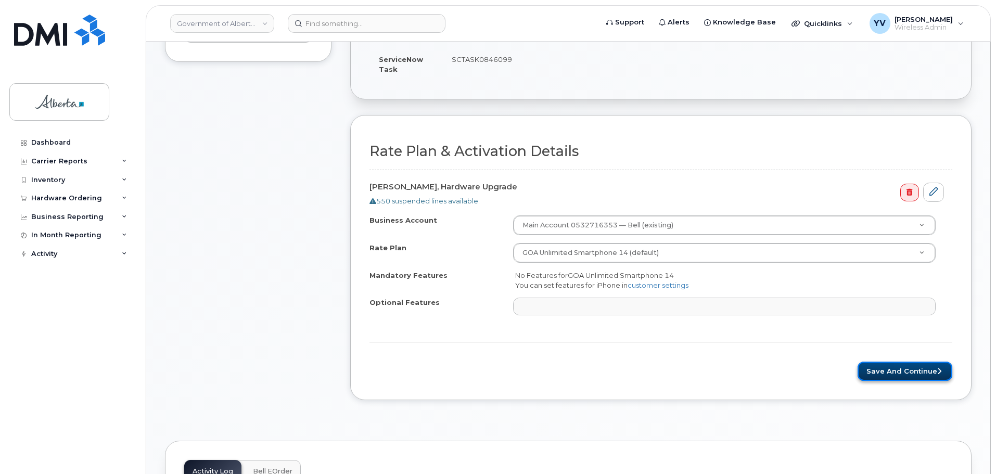
click at [905, 371] on button "Save and Continue" at bounding box center [905, 371] width 95 height 19
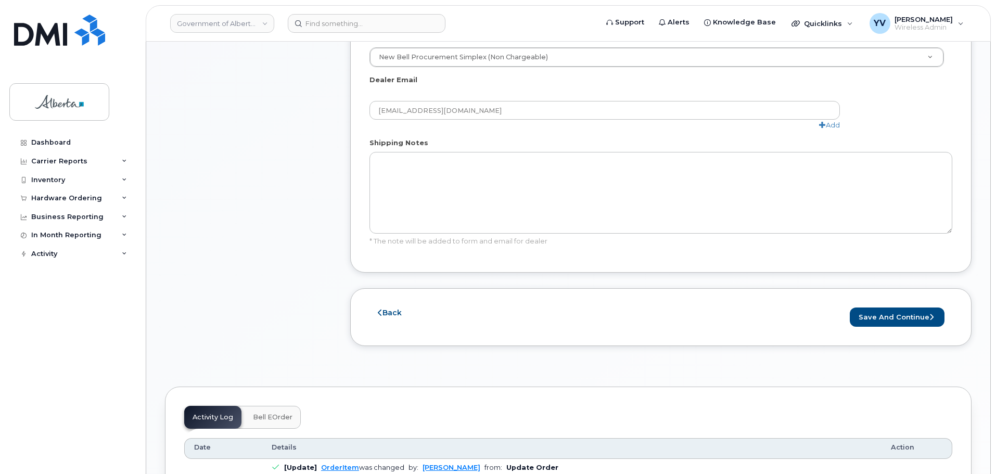
scroll to position [596, 0]
click at [895, 305] on button "Save and Continue" at bounding box center [897, 314] width 95 height 19
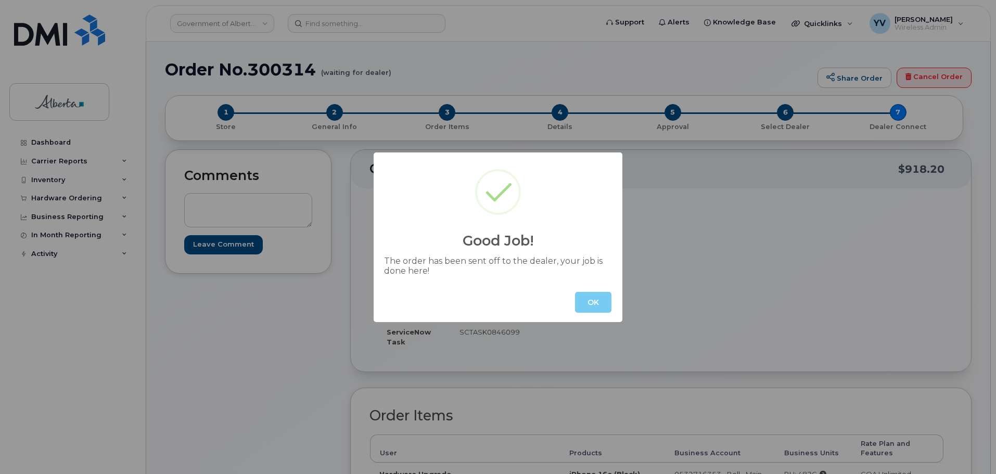
click at [605, 296] on button "OK" at bounding box center [593, 302] width 36 height 21
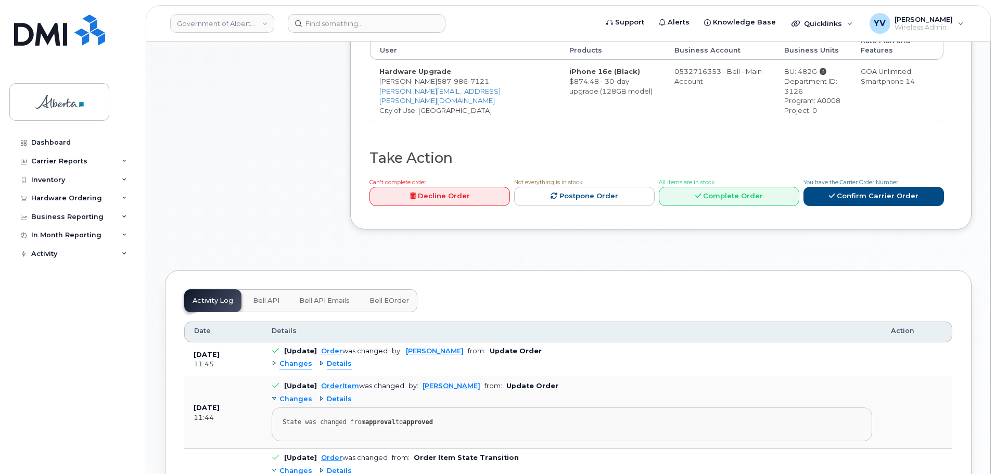
scroll to position [440, 0]
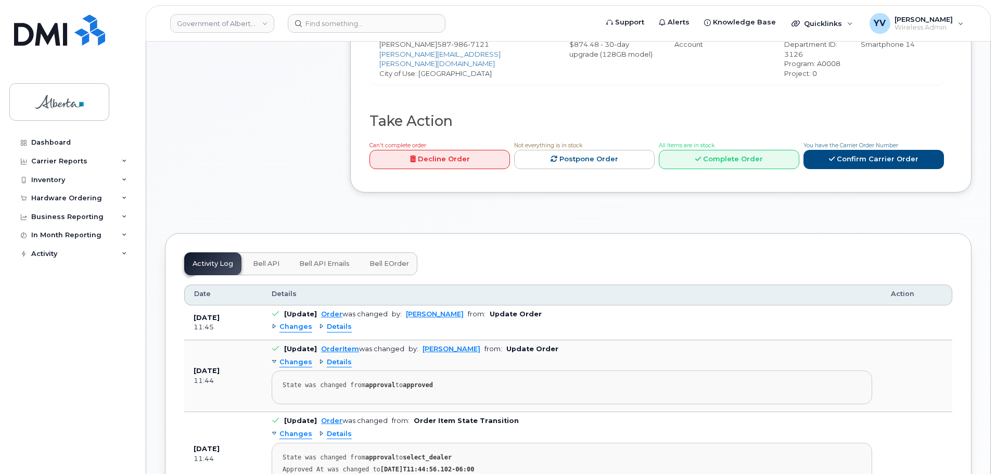
click at [255, 260] on span "Bell API" at bounding box center [266, 264] width 27 height 8
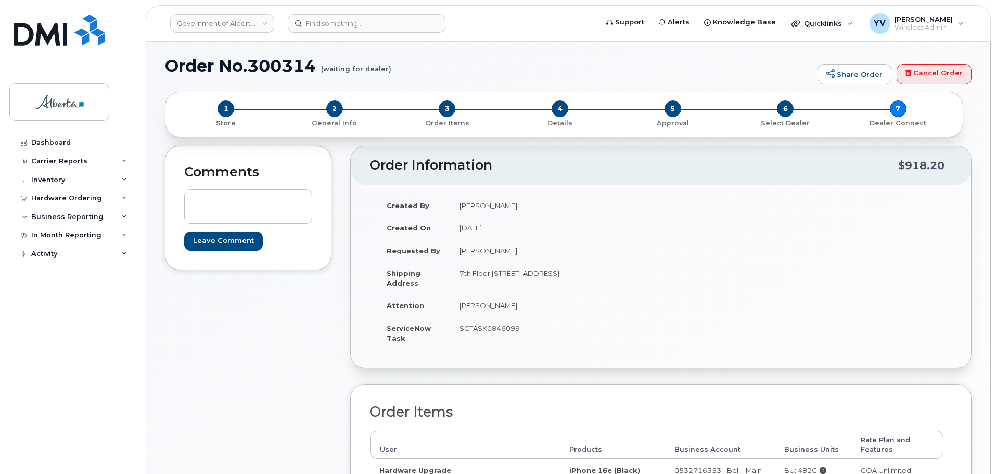
scroll to position [0, 0]
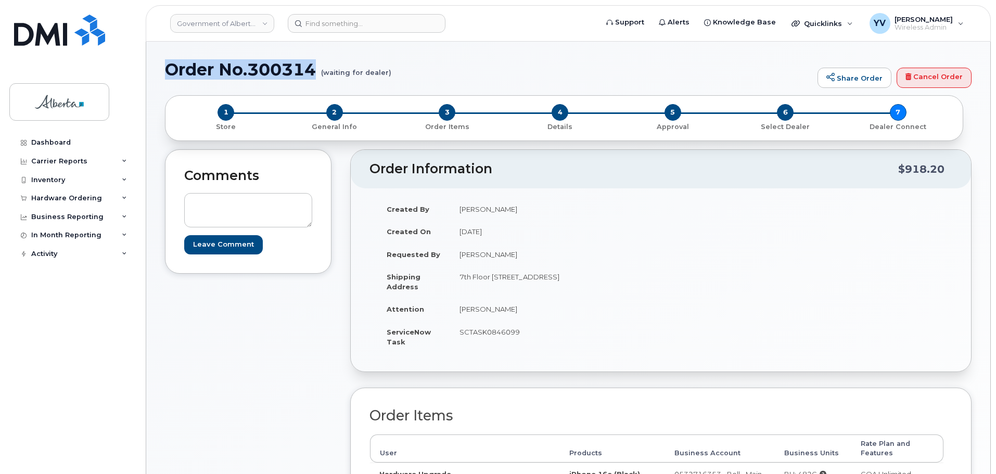
drag, startPoint x: 319, startPoint y: 70, endPoint x: 169, endPoint y: 63, distance: 150.5
click at [169, 63] on h1 "Order No.300314 (waiting for dealer)" at bounding box center [488, 69] width 647 height 18
copy h1 "Order No.300314"
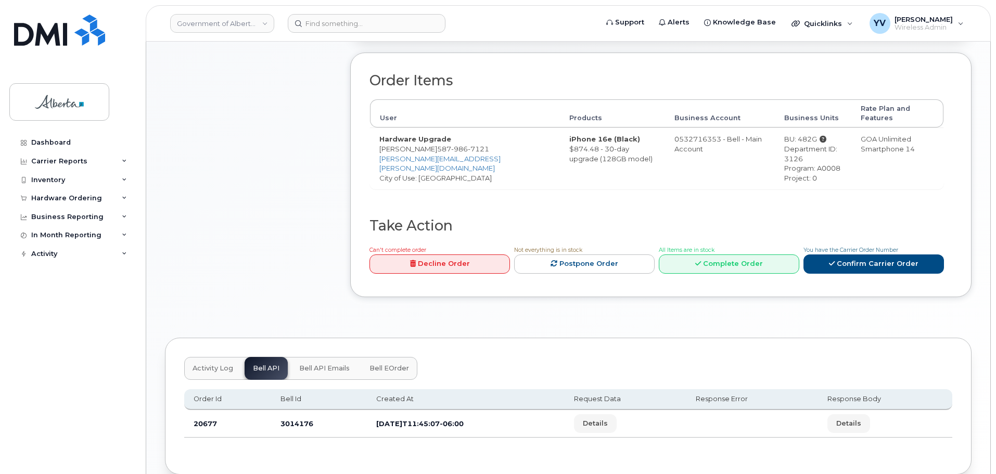
scroll to position [338, 0]
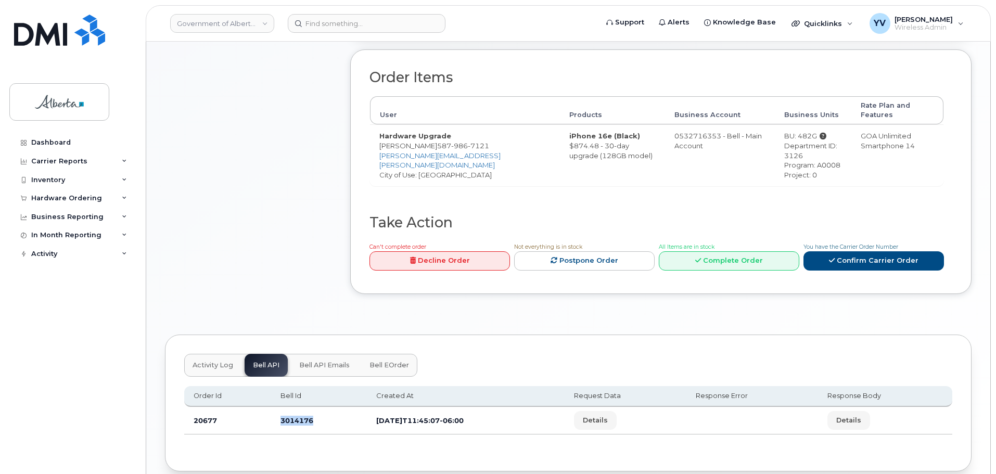
drag, startPoint x: 315, startPoint y: 409, endPoint x: 278, endPoint y: 414, distance: 36.8
click at [278, 414] on td "3014176" at bounding box center [319, 421] width 96 height 28
copy td "3014176"
